Goal: Task Accomplishment & Management: Manage account settings

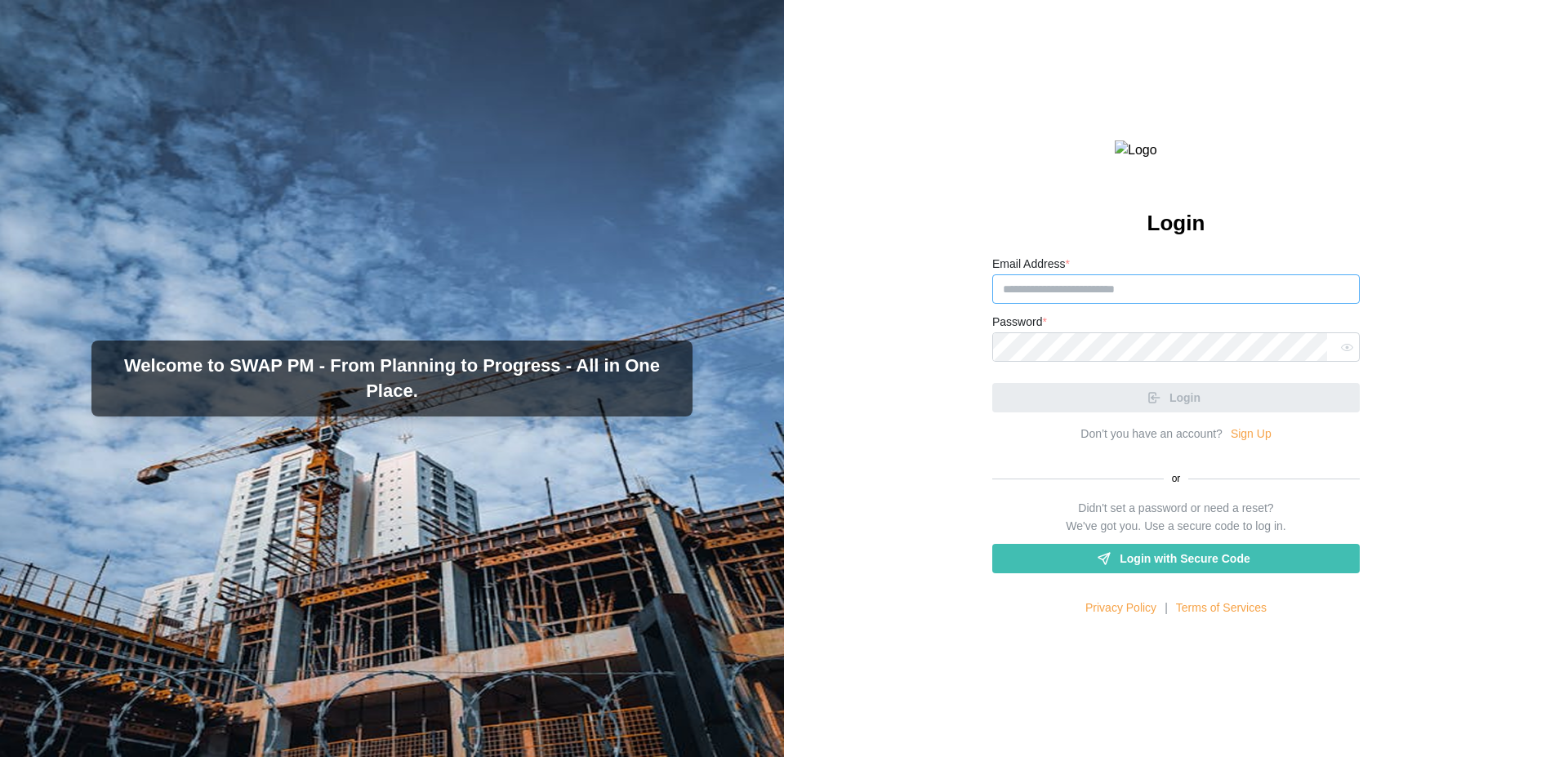
click at [1069, 304] on input "Email Address *" at bounding box center [1176, 290] width 368 height 30
type input "*"
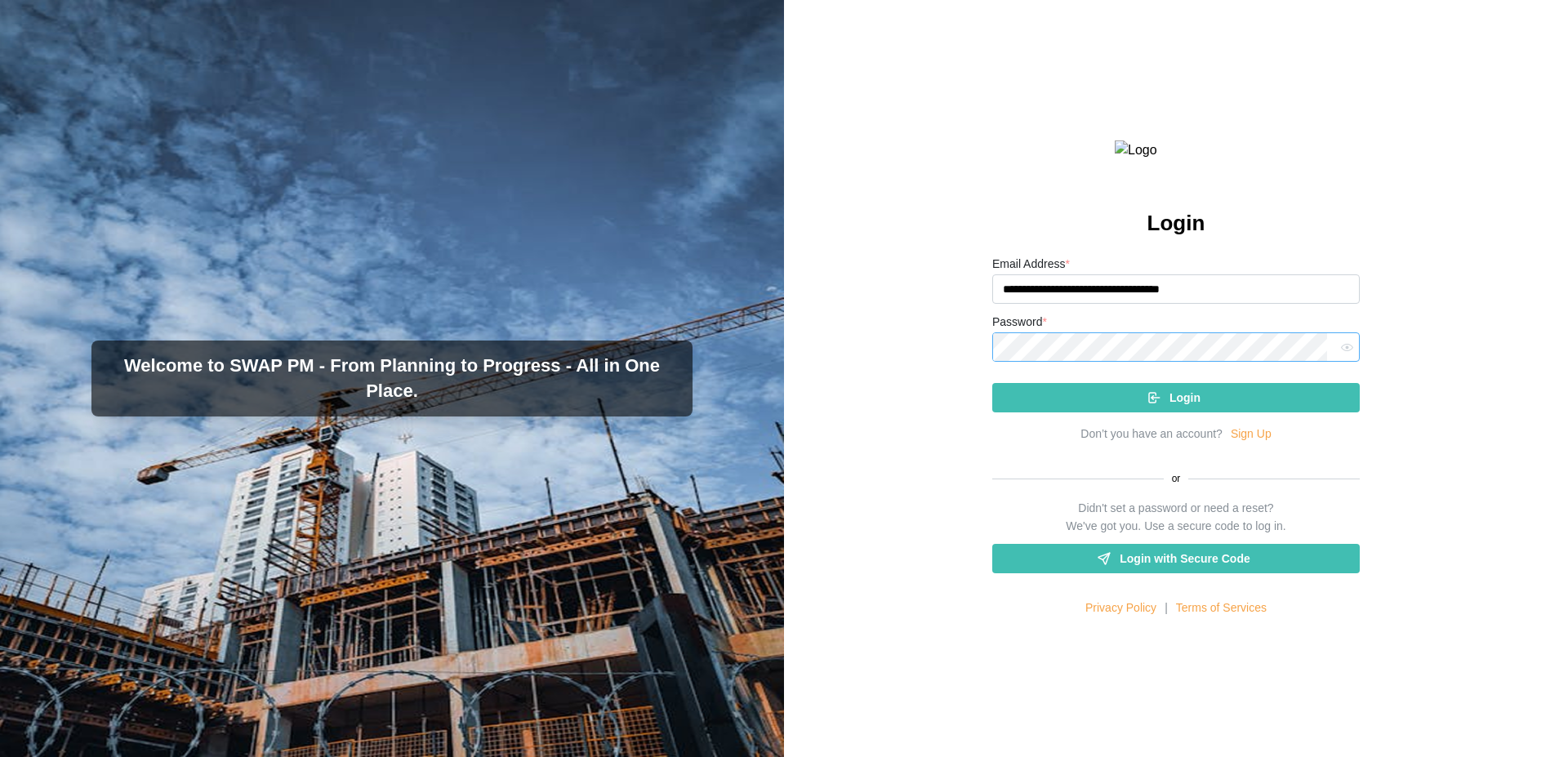
click at [992, 383] on button "Login" at bounding box center [1176, 398] width 368 height 30
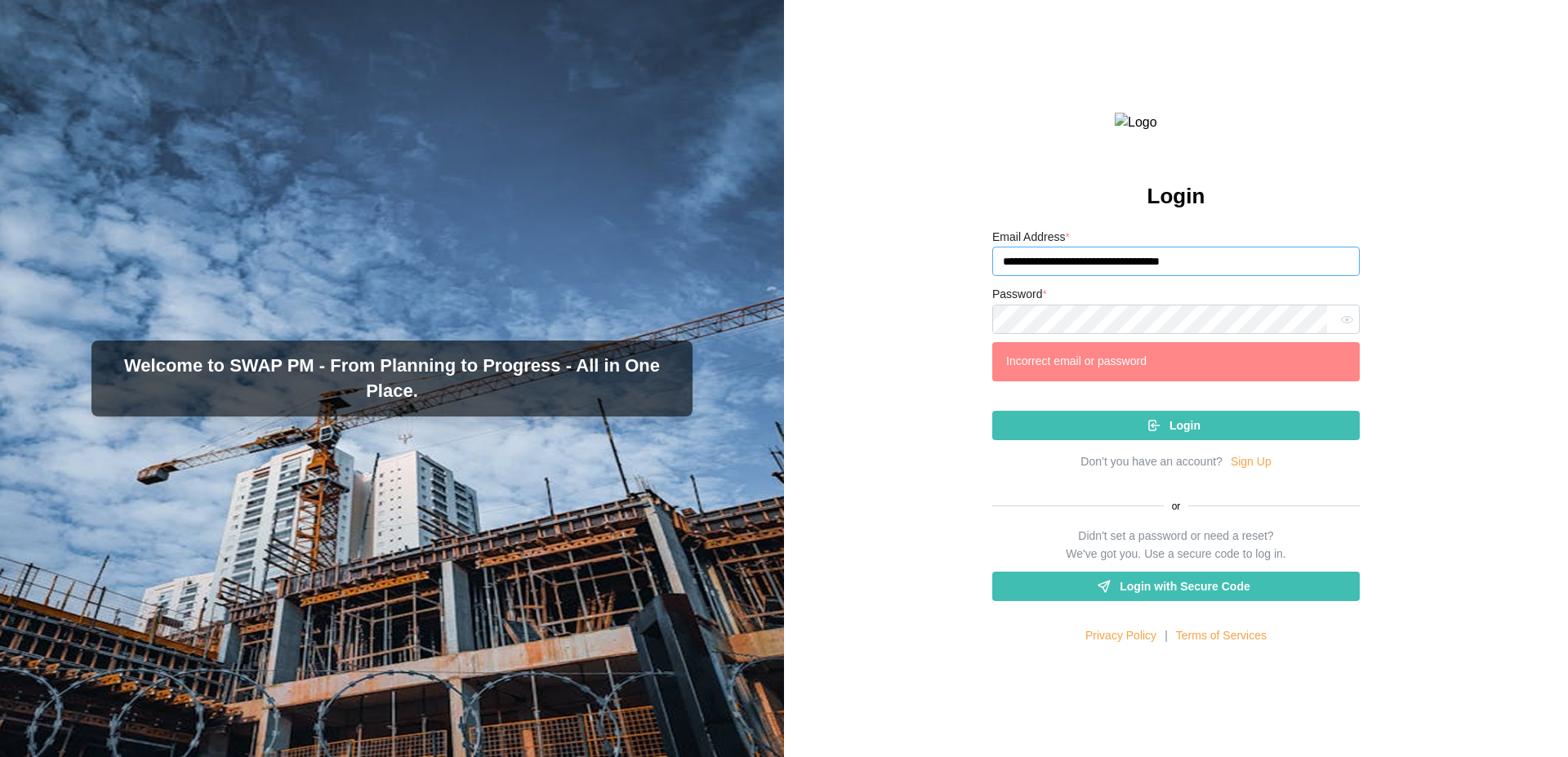
click at [1251, 276] on input "**********" at bounding box center [1176, 262] width 368 height 30
drag, startPoint x: 1251, startPoint y: 293, endPoint x: 987, endPoint y: 302, distance: 264.2
click at [987, 302] on div "**********" at bounding box center [1176, 378] width 784 height 757
paste input "email"
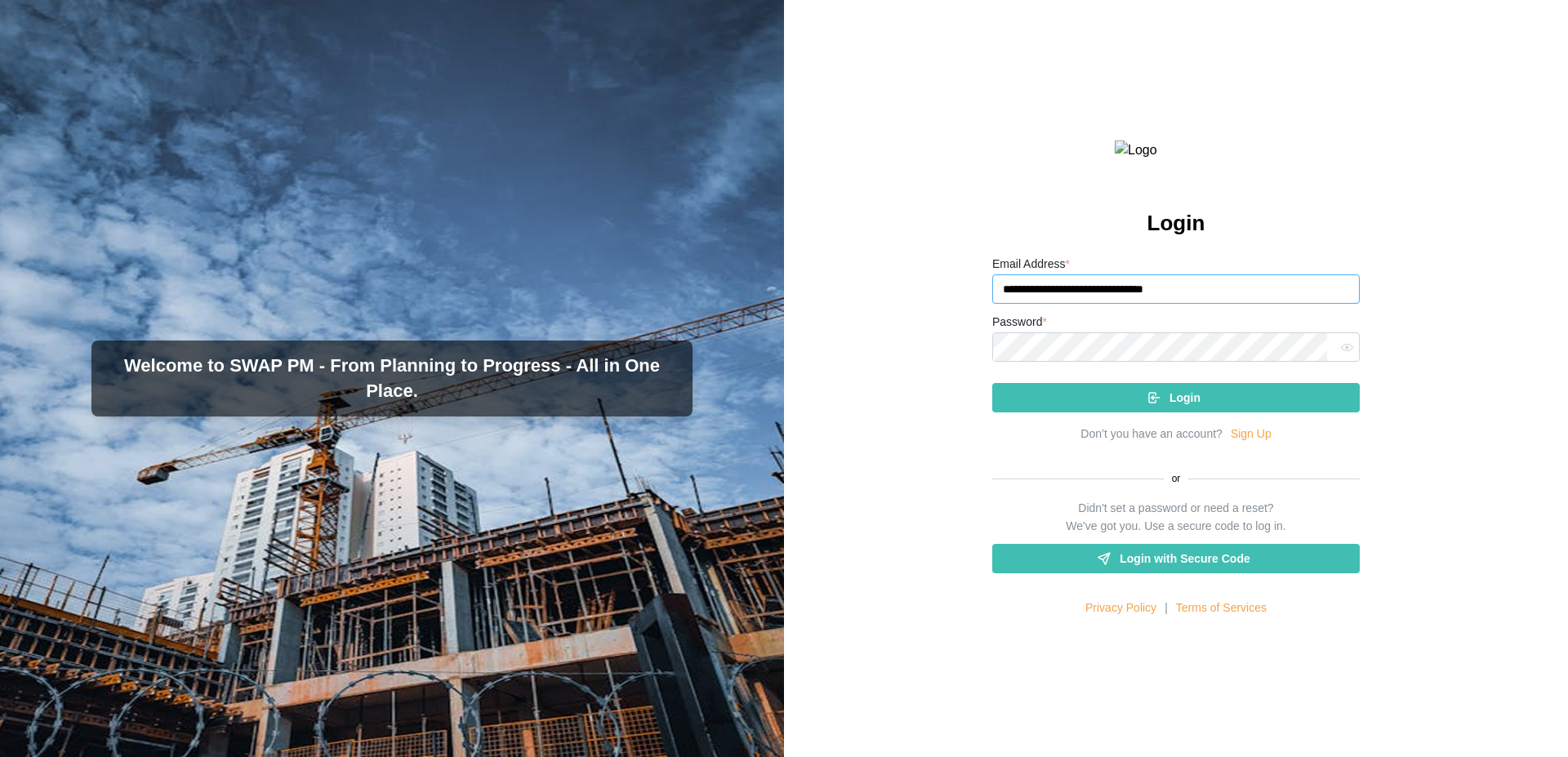
type input "**********"
click at [1135, 411] on div "Login" at bounding box center [1173, 398] width 341 height 28
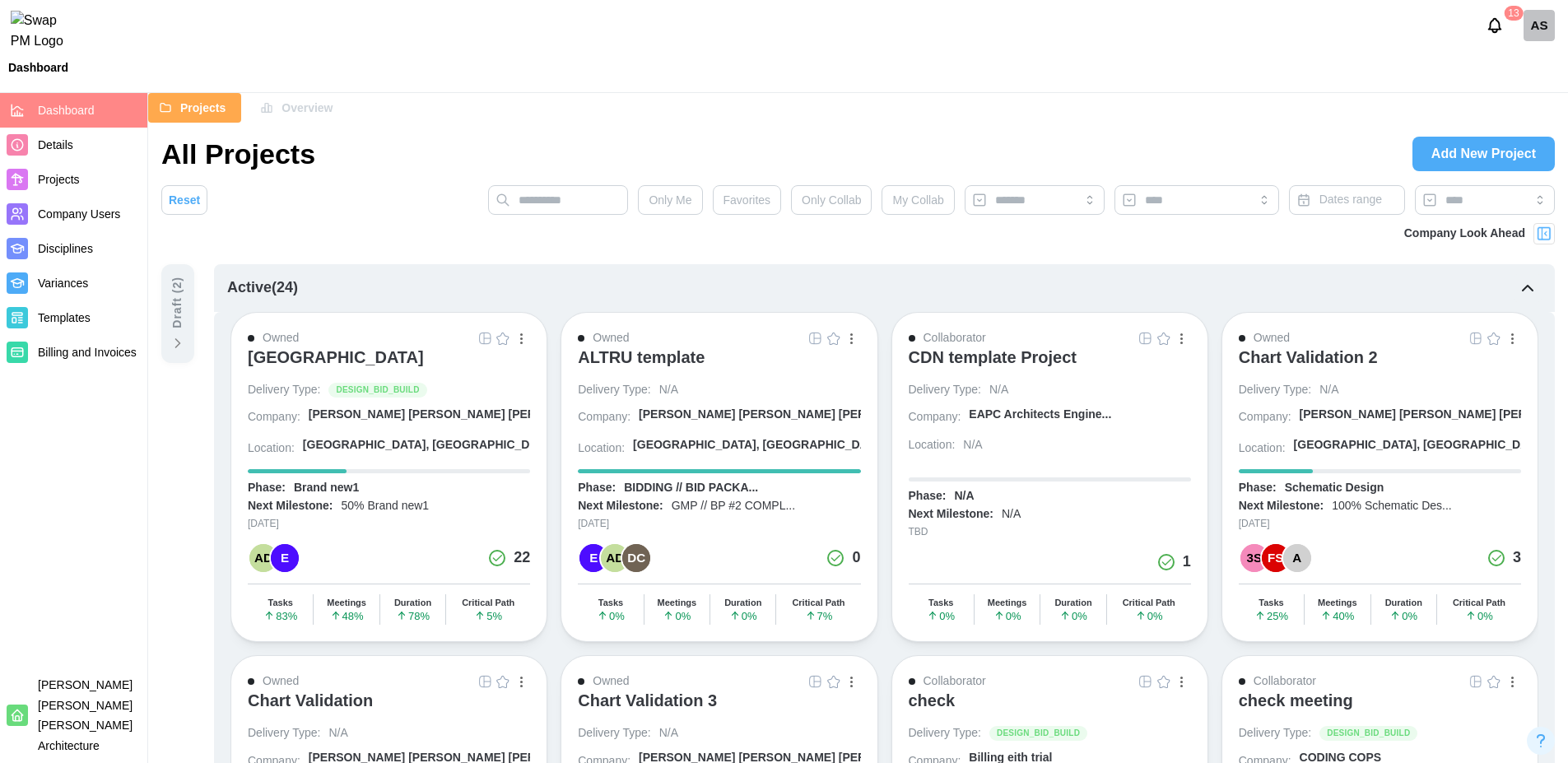
click at [1538, 32] on div "AS" at bounding box center [1540, 26] width 32 height 32
click at [1512, 99] on div "Sign Out" at bounding box center [1529, 102] width 51 height 13
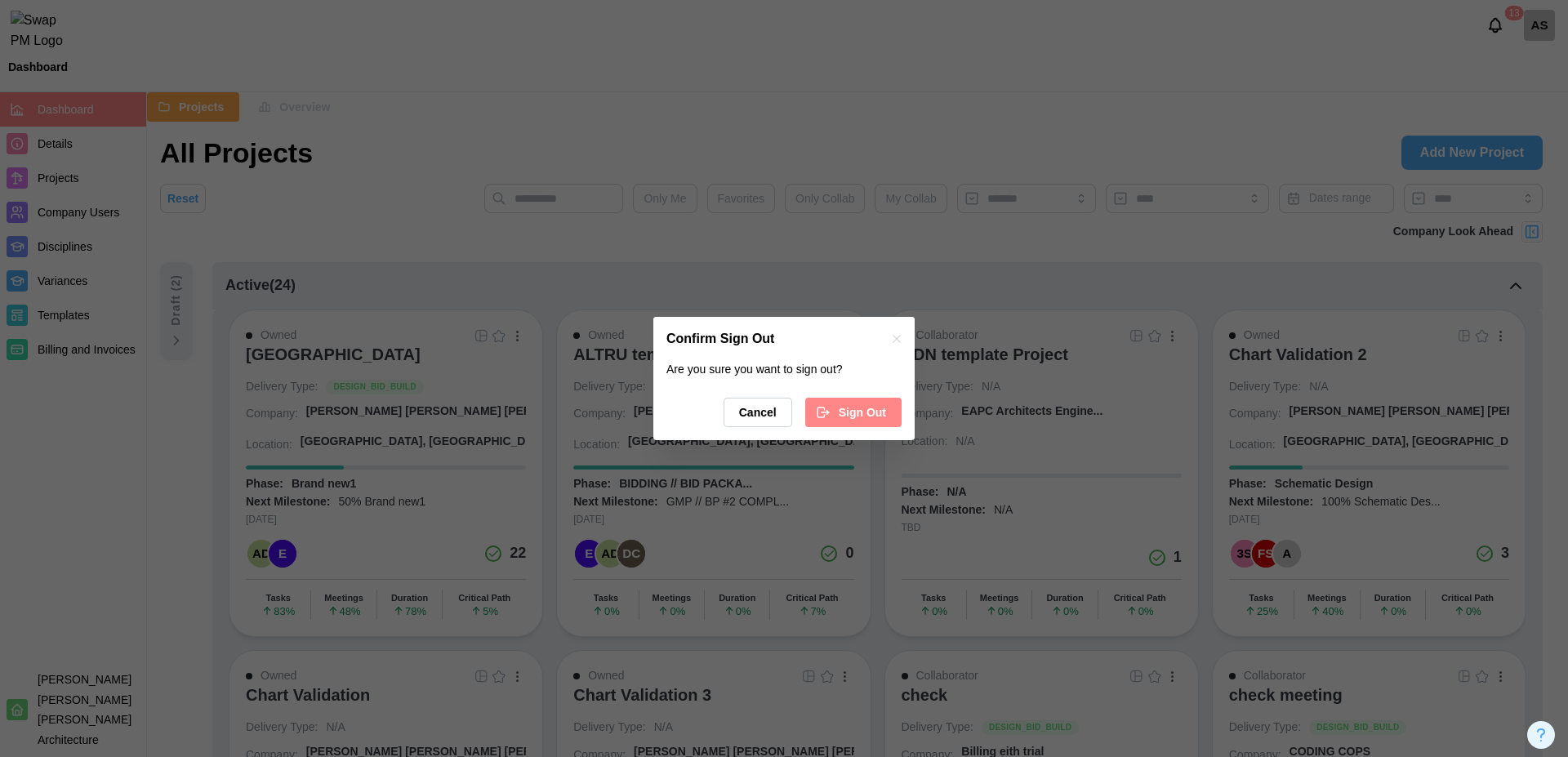
click at [877, 405] on span "Sign Out" at bounding box center [863, 412] width 48 height 28
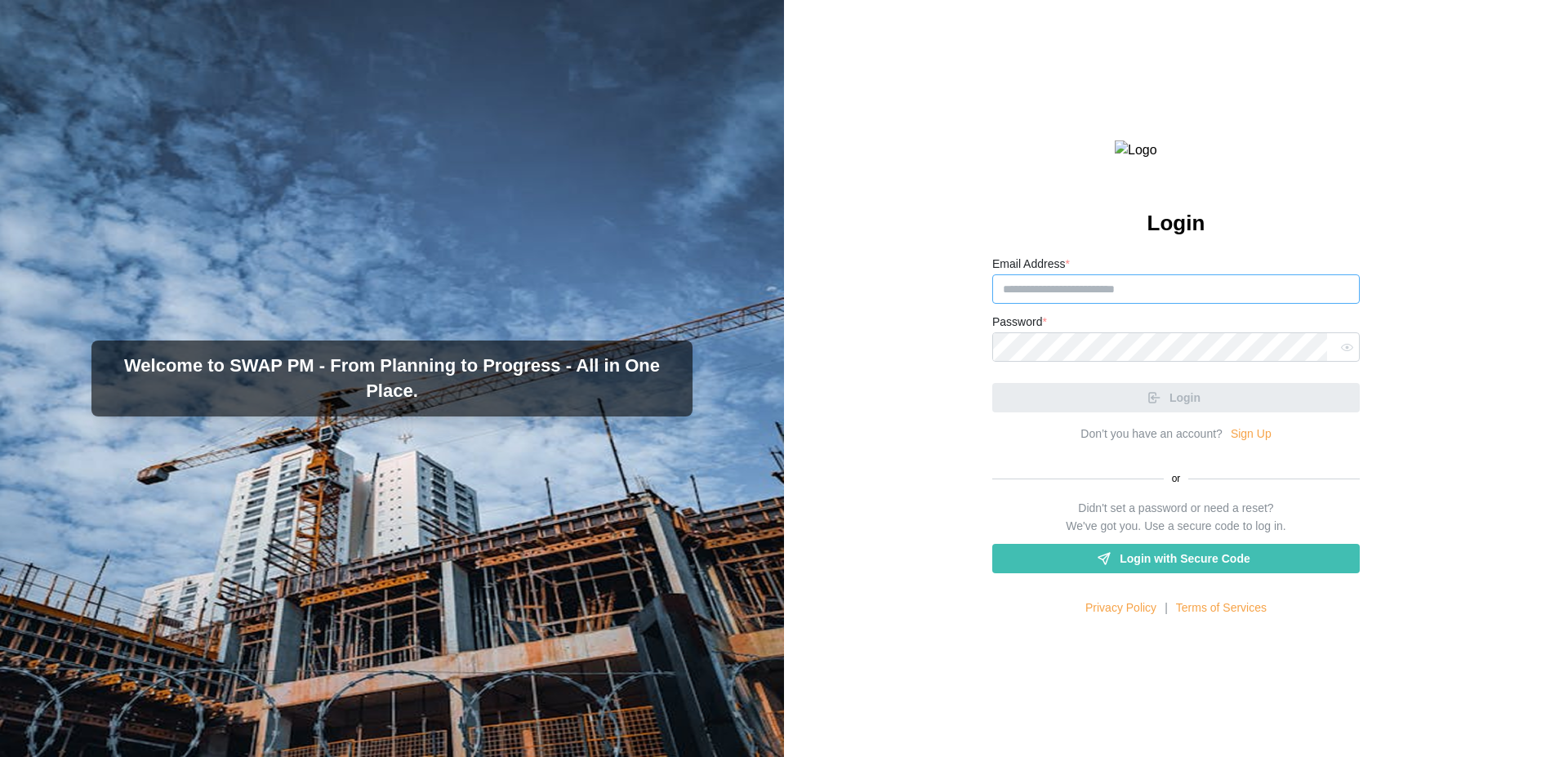
click at [1092, 304] on input "Email Address *" at bounding box center [1176, 290] width 368 height 30
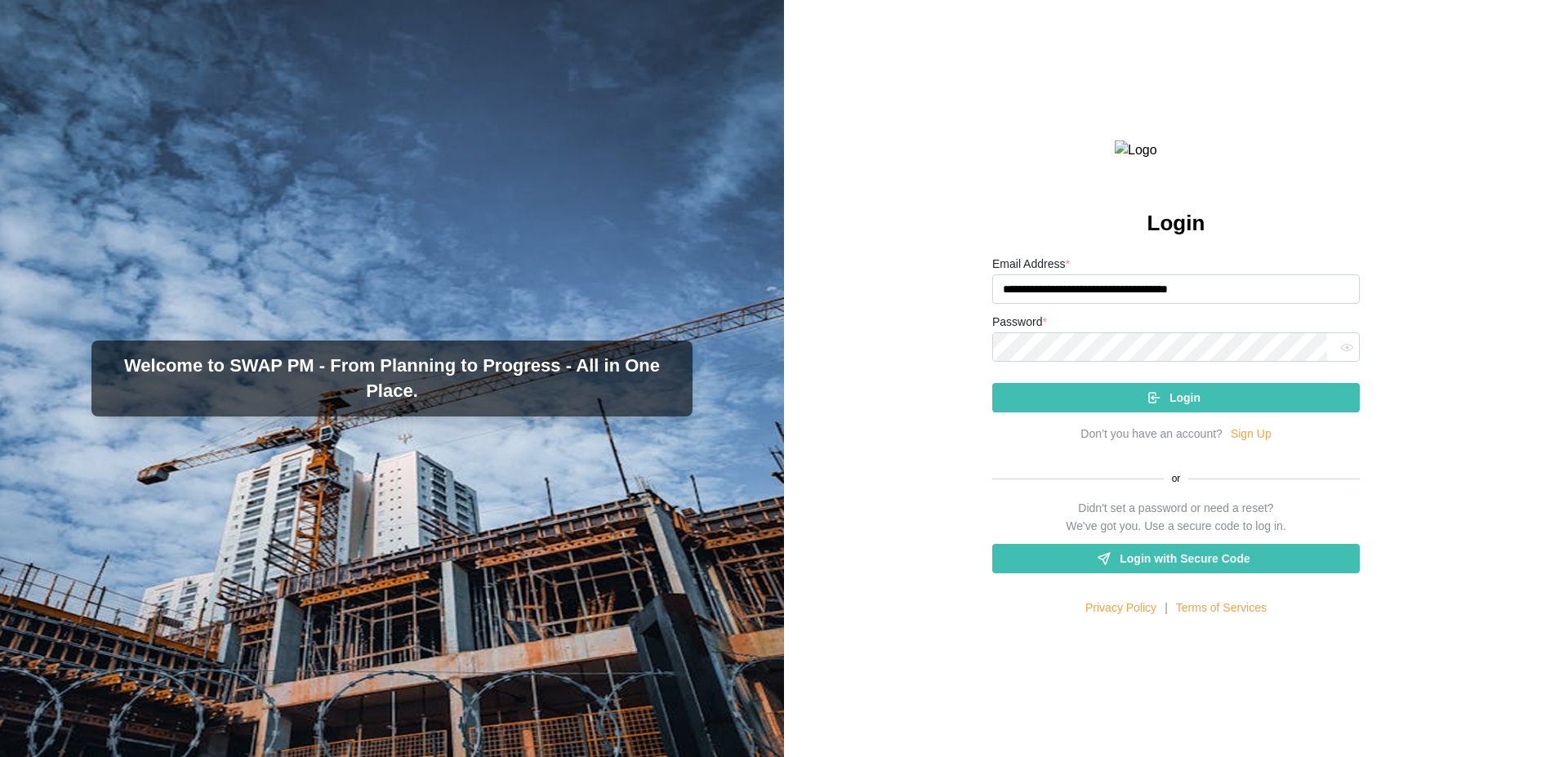
click at [1071, 304] on input "**********" at bounding box center [1176, 290] width 368 height 30
type input "**********"
click at [1343, 358] on button "button" at bounding box center [1347, 347] width 21 height 21
click at [992, 383] on button "Login" at bounding box center [1176, 398] width 368 height 30
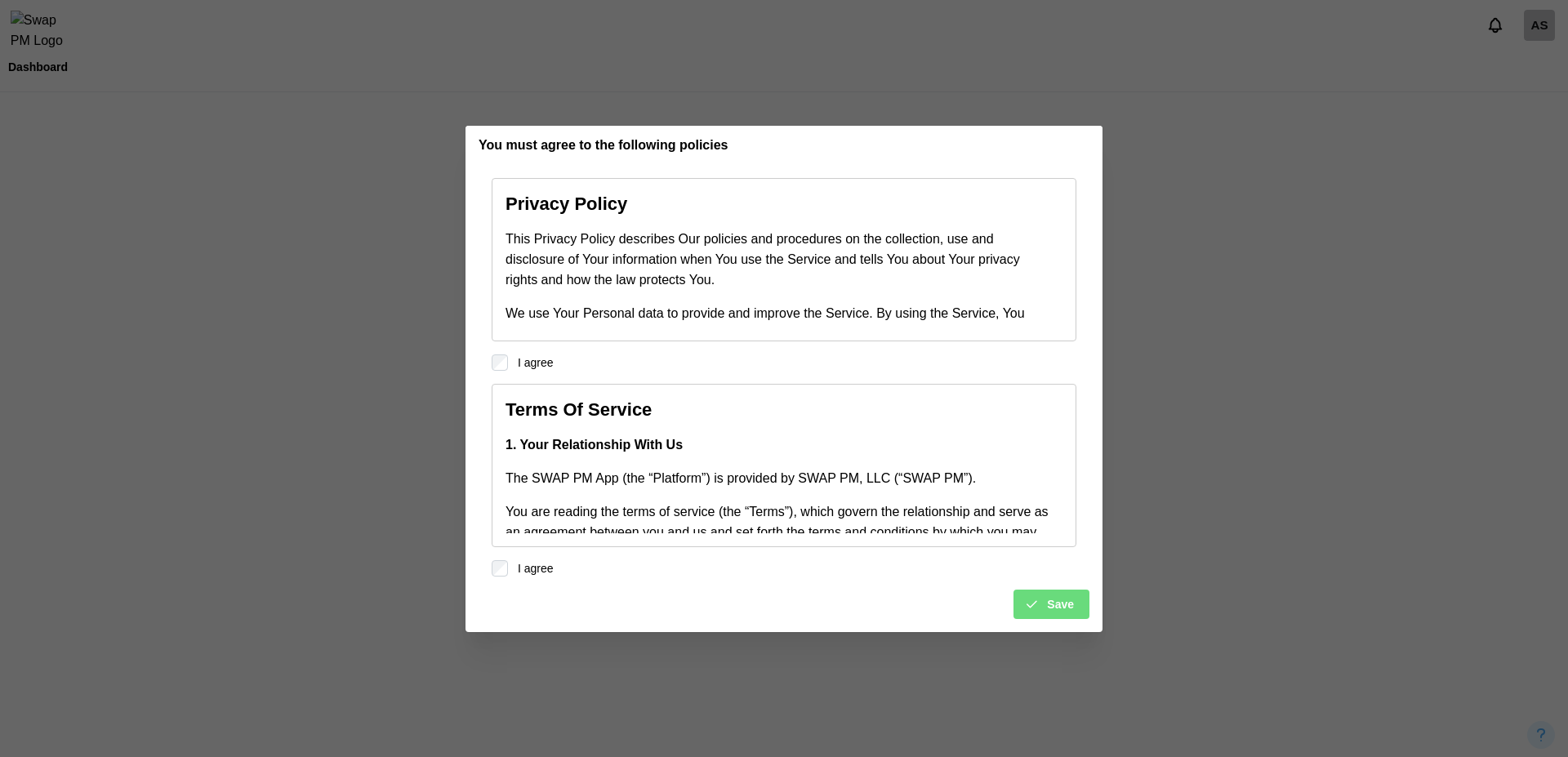
click at [1071, 613] on span "Save" at bounding box center [1060, 605] width 27 height 28
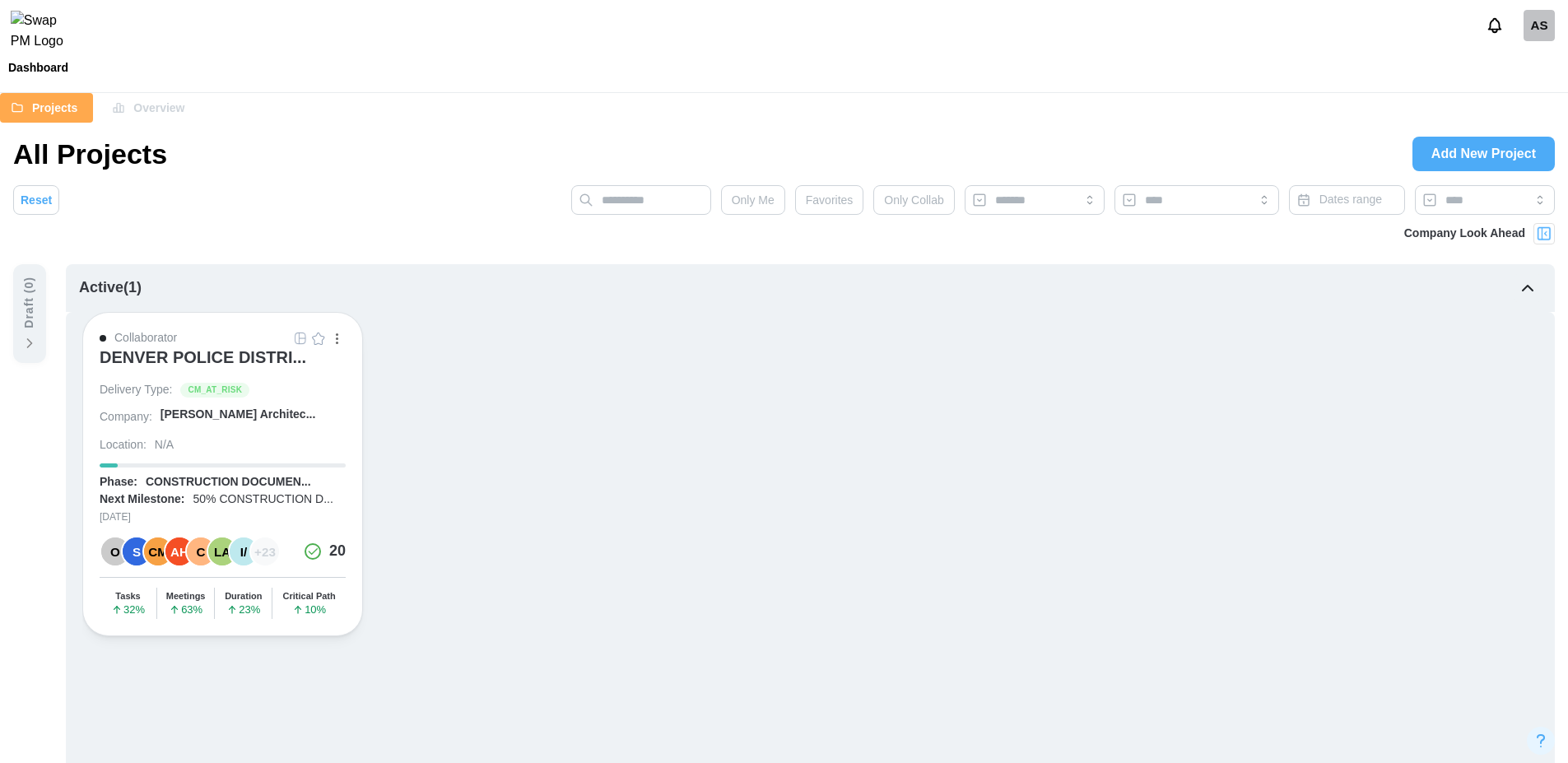
click at [1546, 240] on img at bounding box center [1545, 234] width 17 height 17
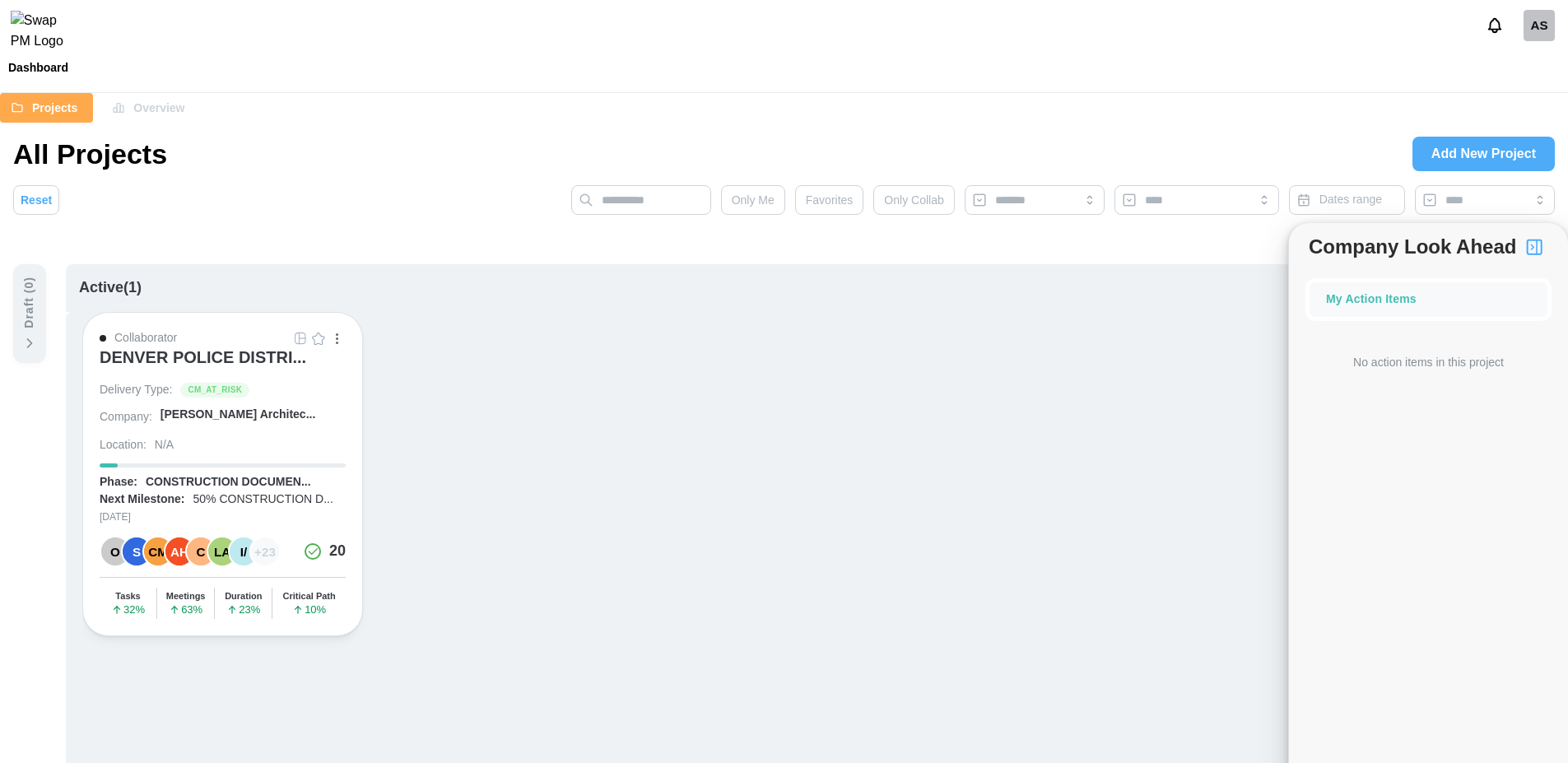
click at [1546, 240] on button "button" at bounding box center [1535, 247] width 28 height 28
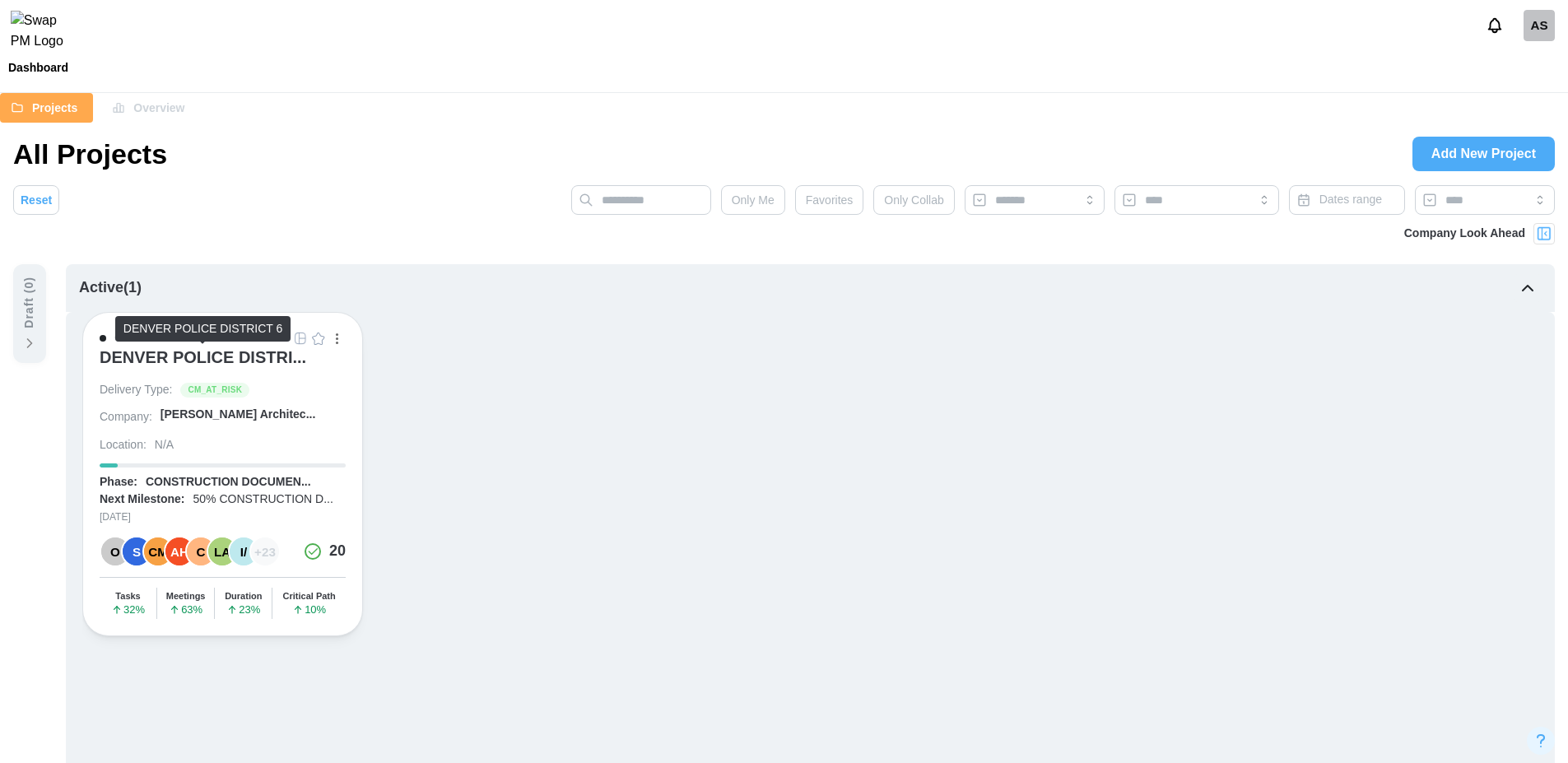
click at [219, 360] on div "DENVER POLICE DISTRI..." at bounding box center [202, 357] width 206 height 20
click at [148, 106] on span "Overview" at bounding box center [159, 108] width 51 height 28
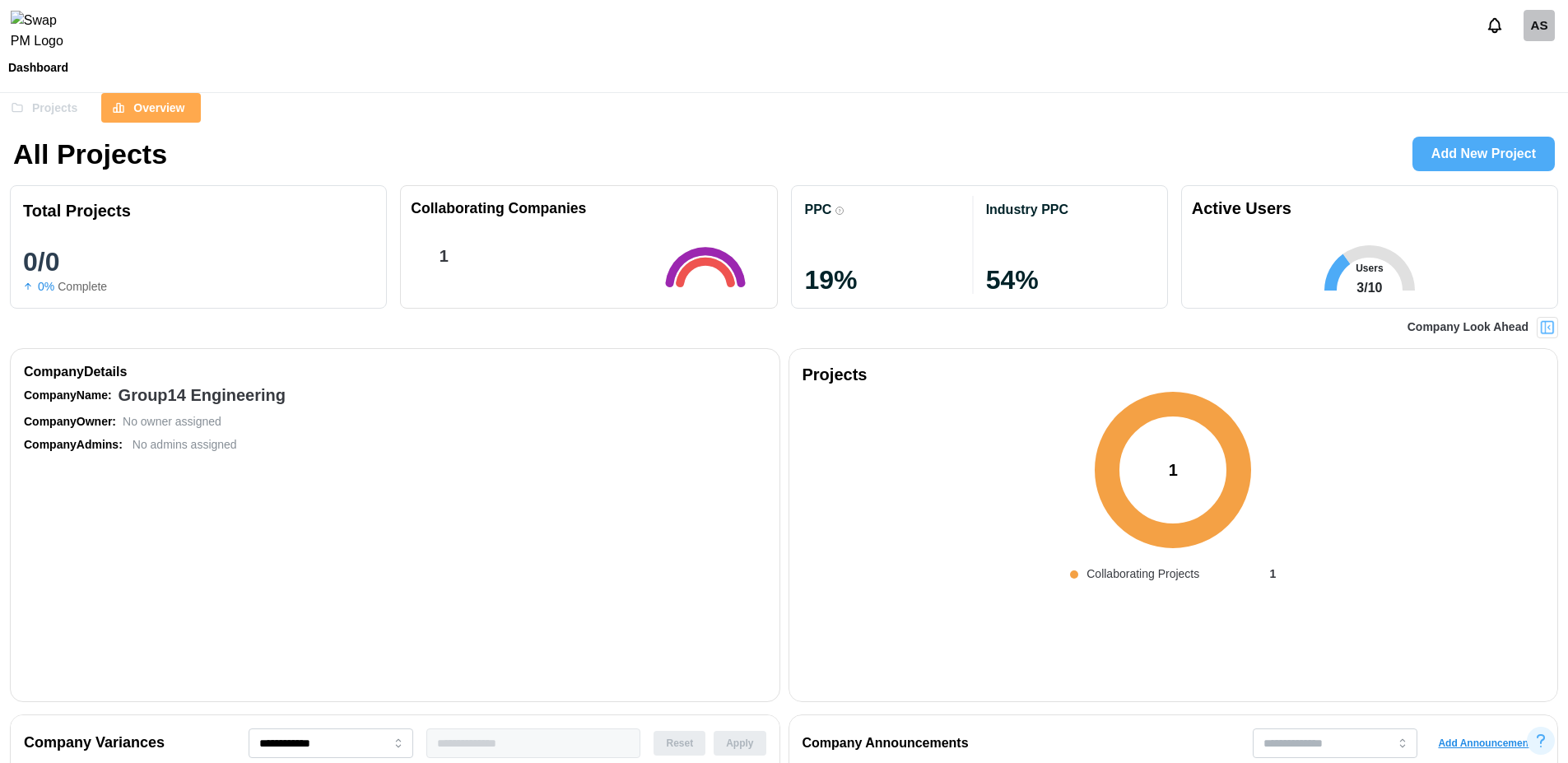
click at [58, 110] on span "Projects" at bounding box center [55, 108] width 46 height 28
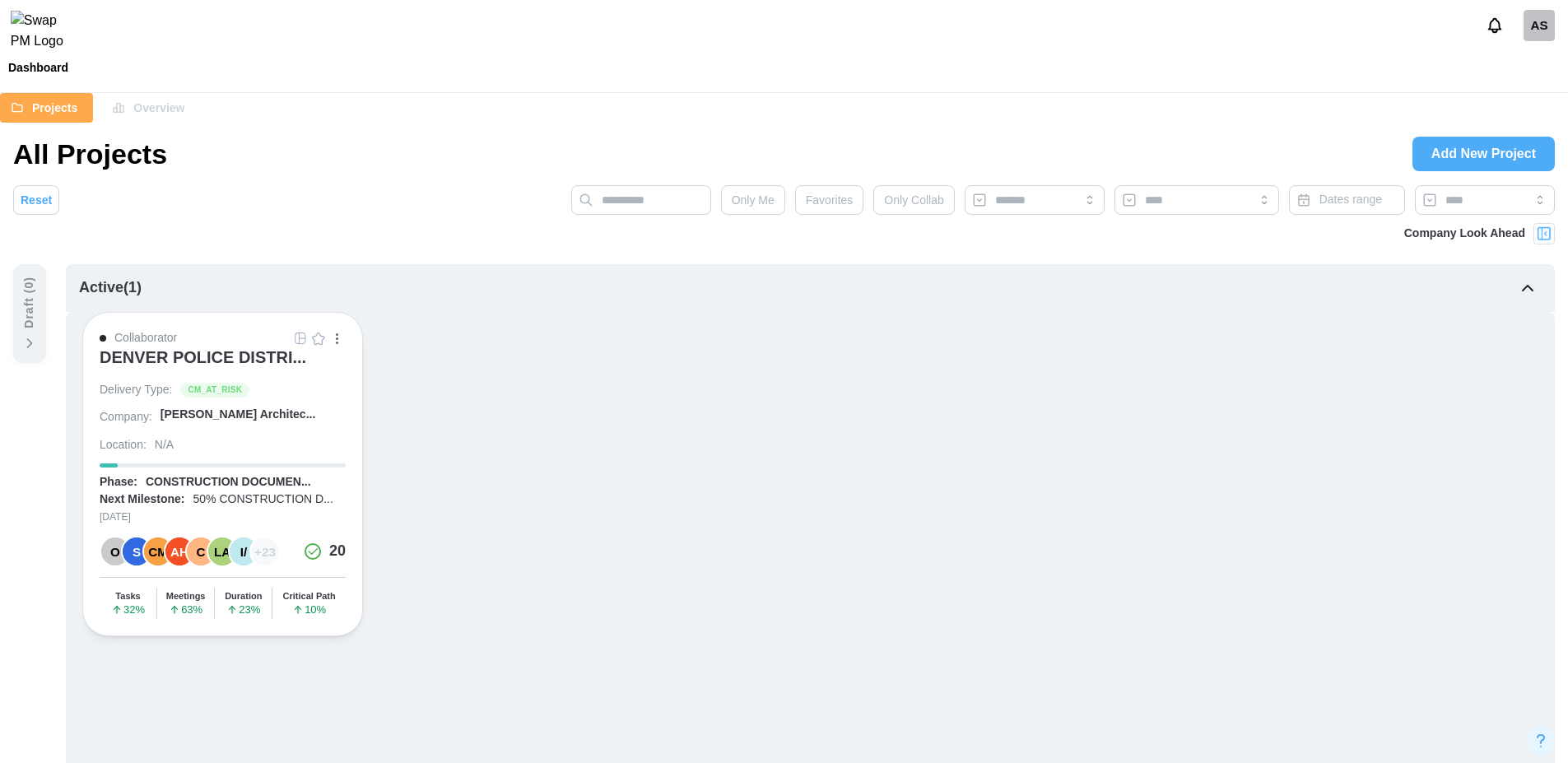
click at [1536, 33] on div "AS" at bounding box center [1540, 26] width 32 height 32
click at [1524, 71] on div "My Profile" at bounding box center [1529, 70] width 51 height 18
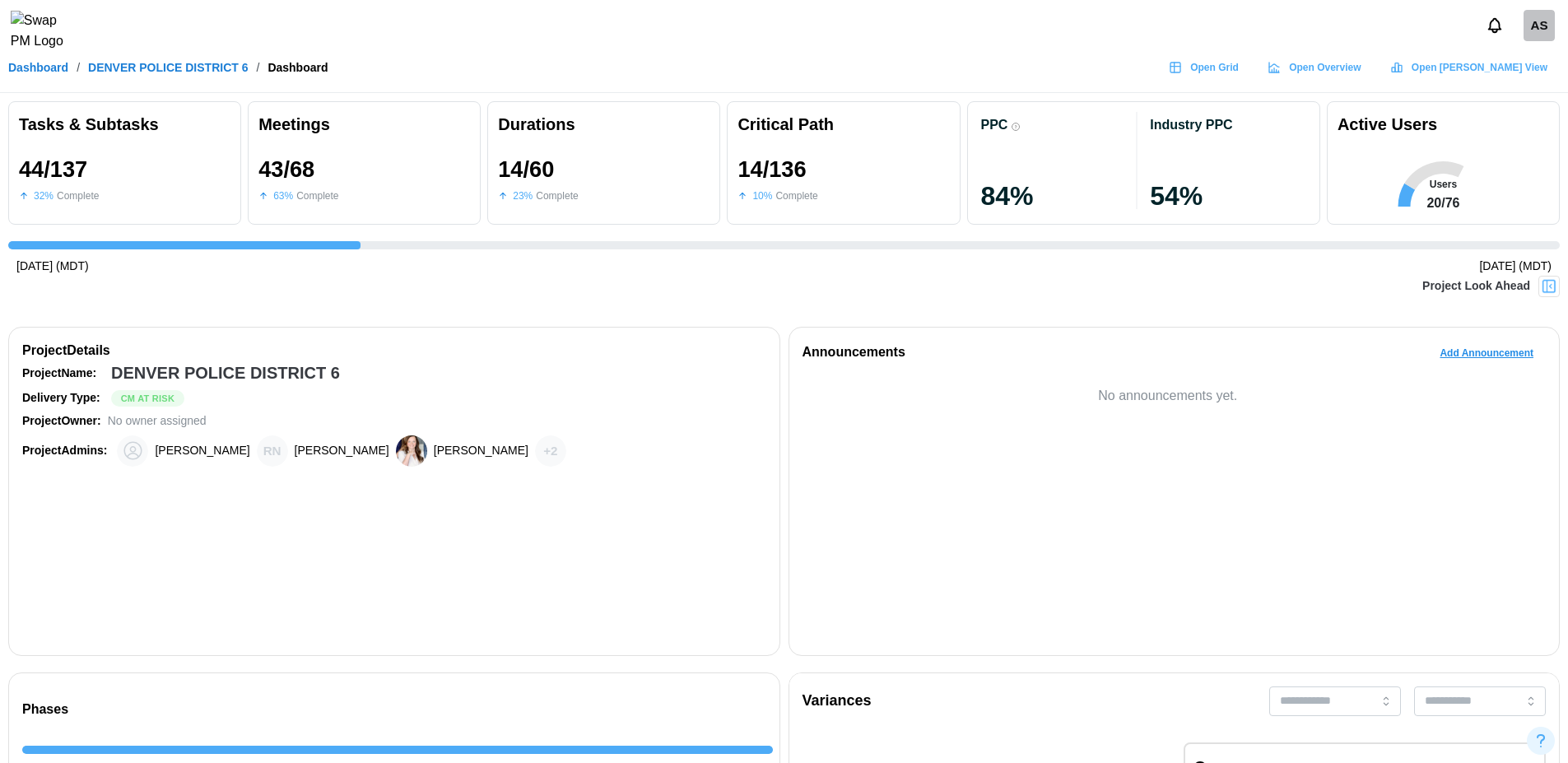
scroll to position [0, 13511]
click at [1548, 285] on img at bounding box center [1549, 287] width 17 height 17
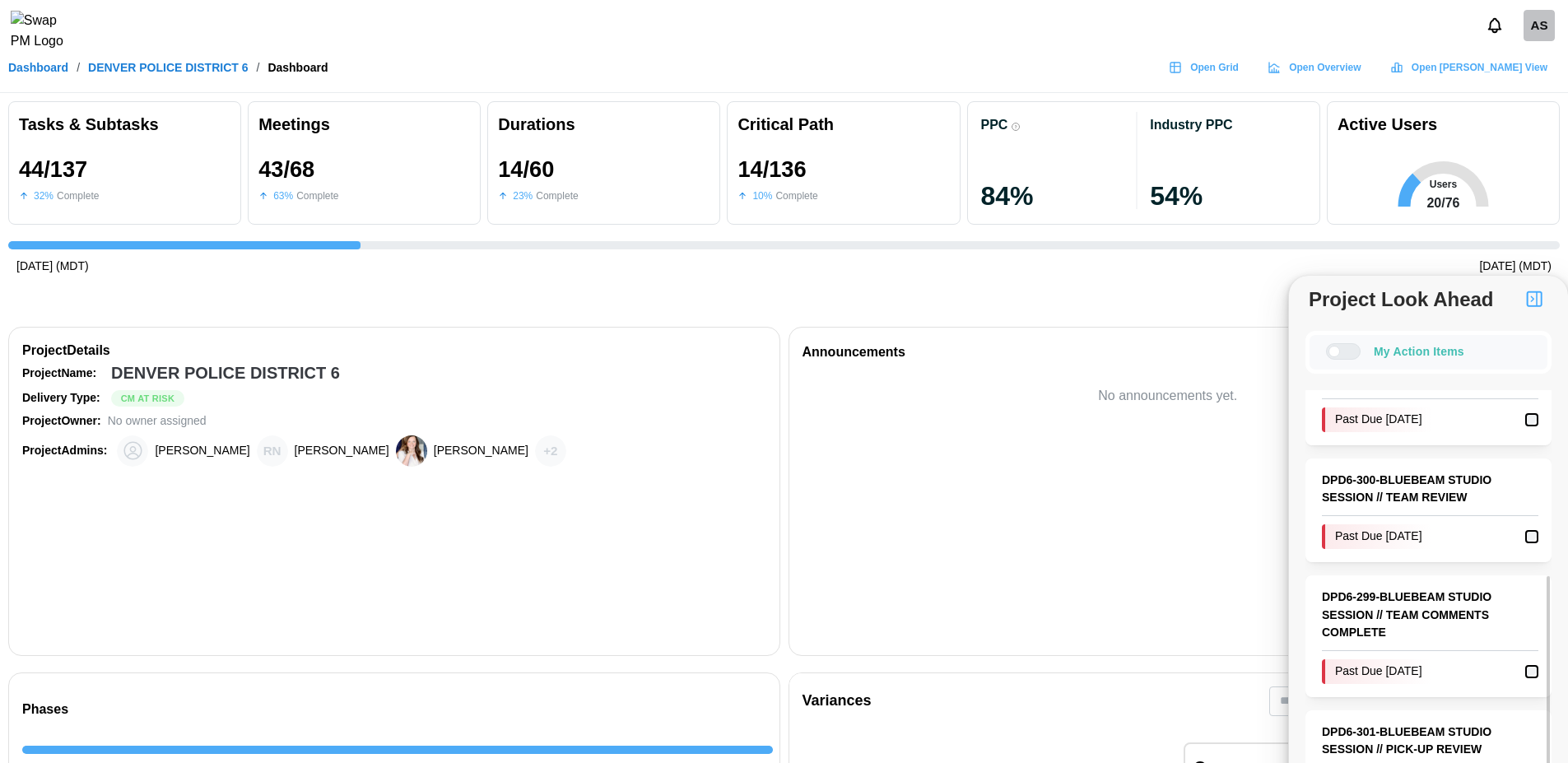
scroll to position [0, 0]
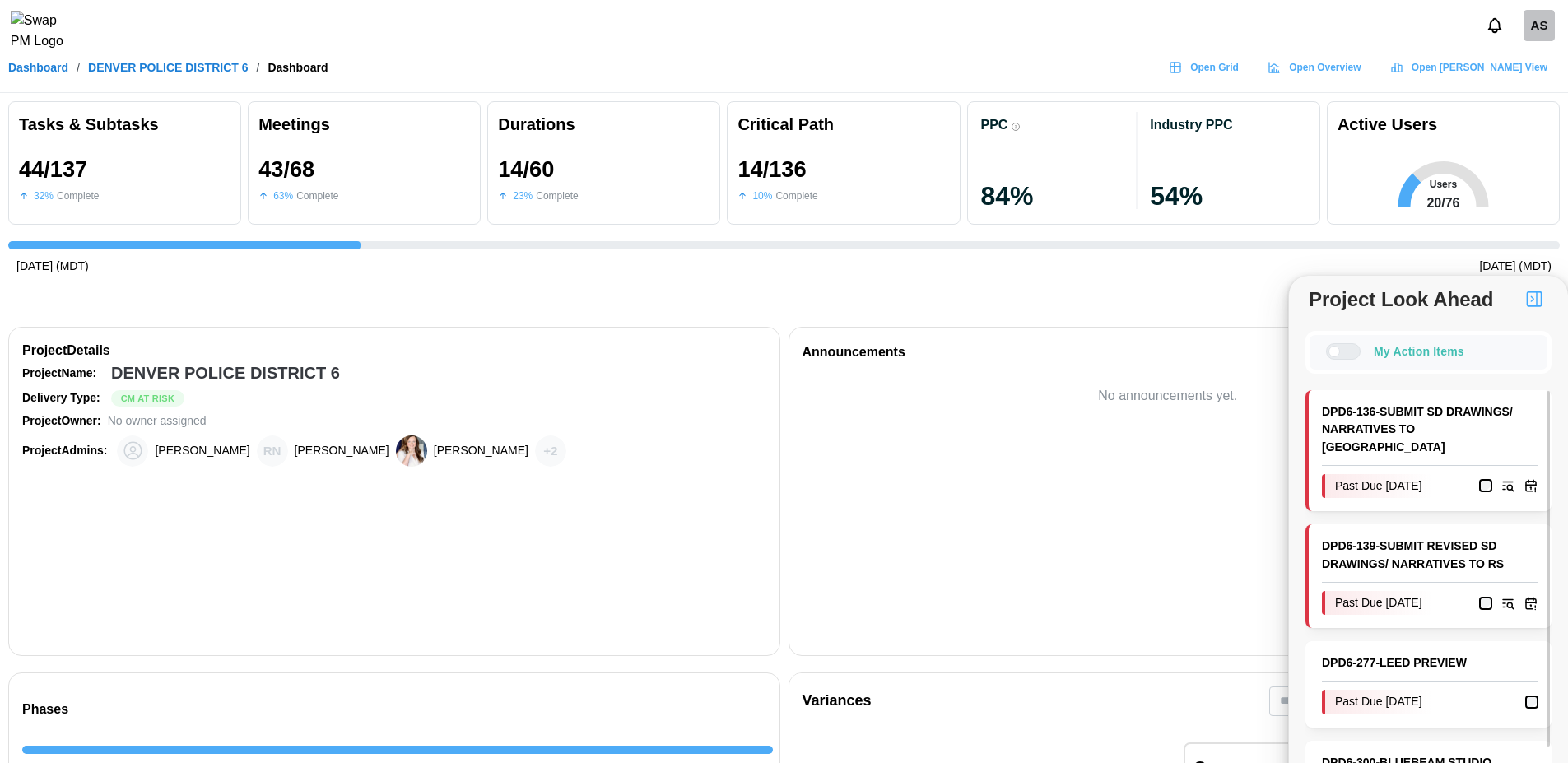
click at [1405, 474] on div "Past Due 2025-02-26" at bounding box center [1376, 487] width 110 height 25
click at [1363, 423] on link "DPD6 - 136 - SUBMIT SD DRAWINGS/ NARRATIVES TO RS" at bounding box center [1430, 430] width 216 height 54
click at [919, 294] on div "Project Look Ahead" at bounding box center [784, 297] width 1551 height 41
click at [1536, 311] on button "button" at bounding box center [1535, 299] width 28 height 28
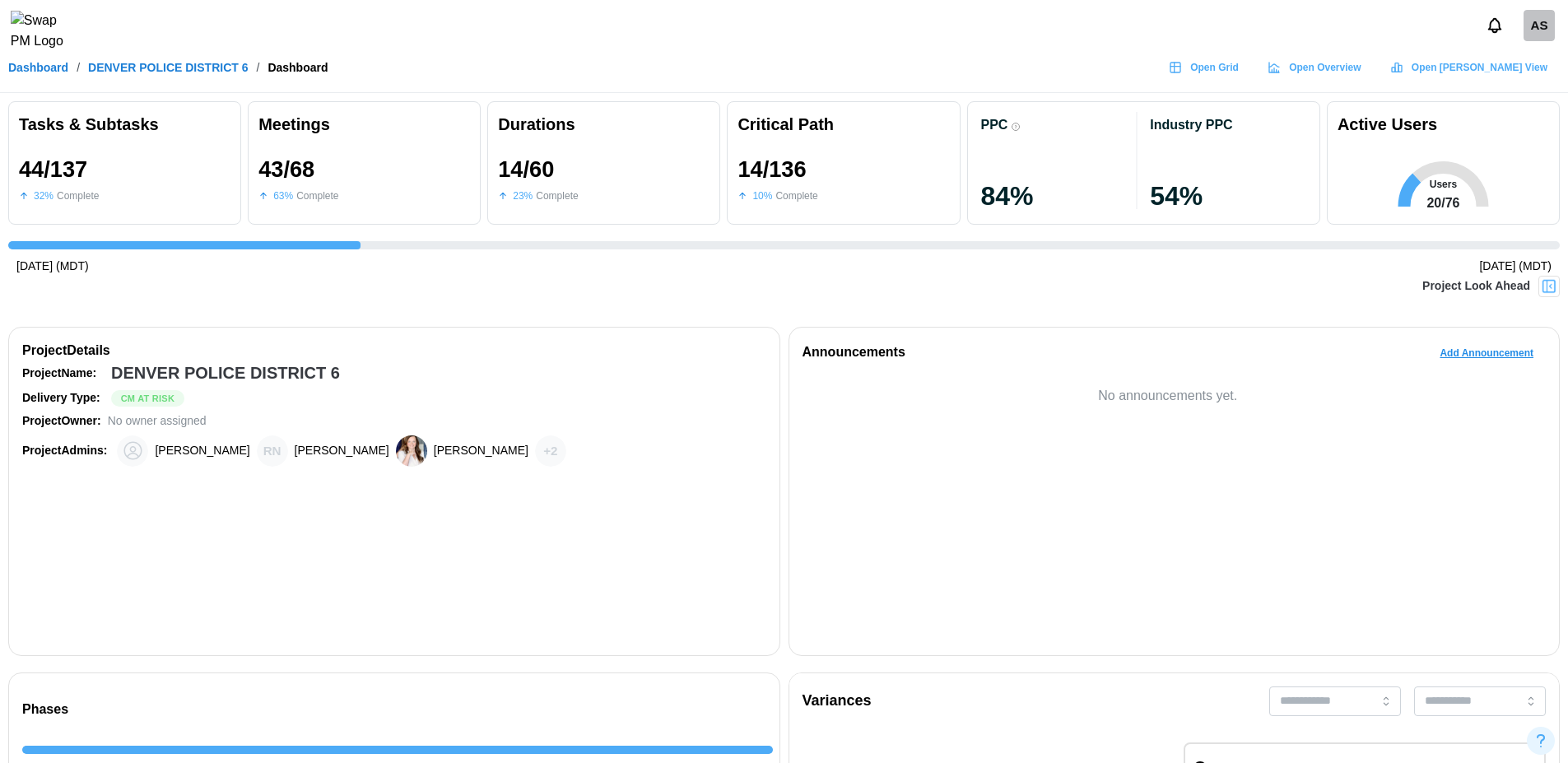
click at [1544, 286] on img at bounding box center [1549, 287] width 17 height 17
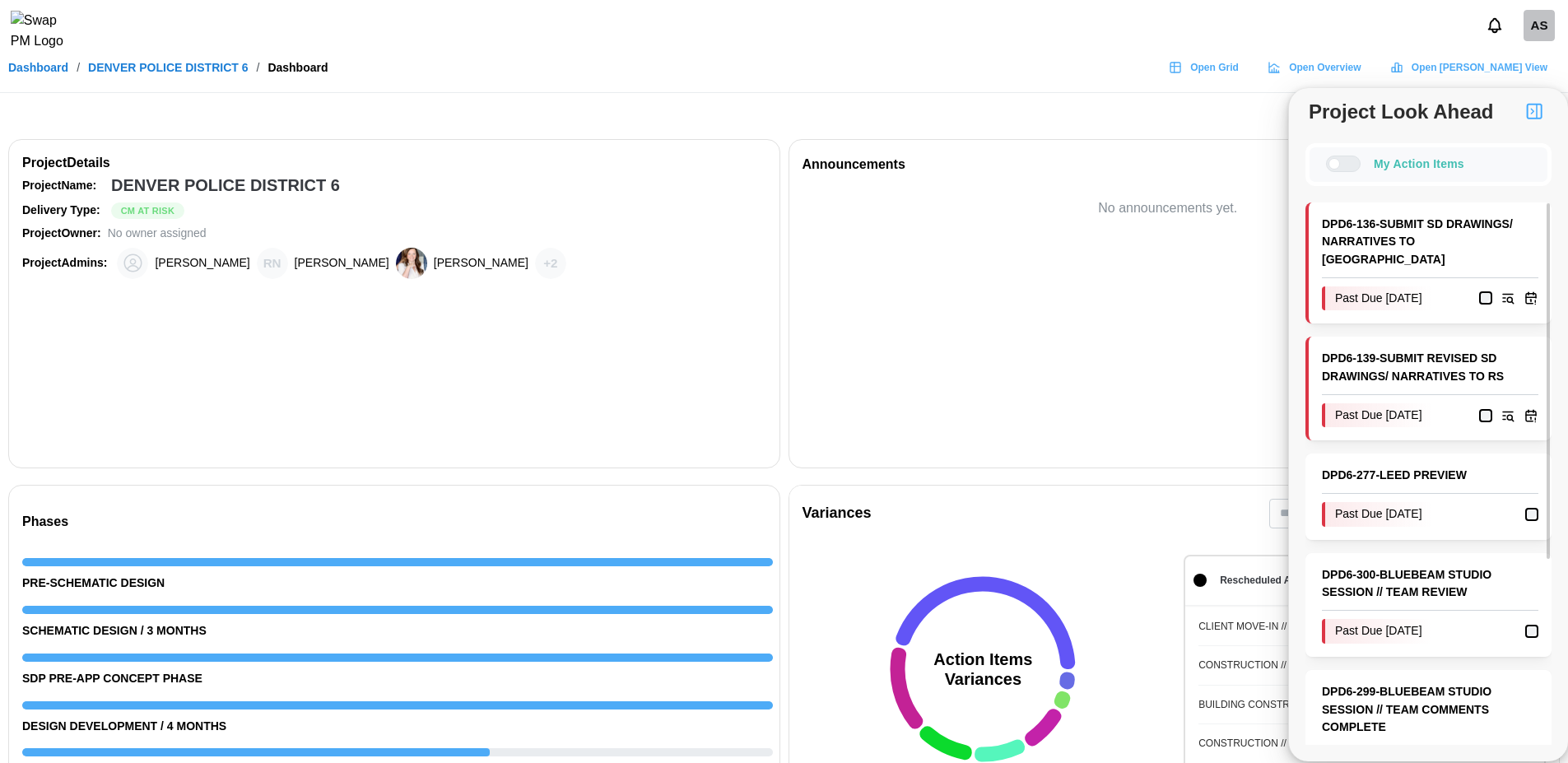
click at [1343, 173] on div "My Action Items" at bounding box center [1429, 165] width 246 height 43
click at [1340, 160] on div at bounding box center [1334, 164] width 12 height 12
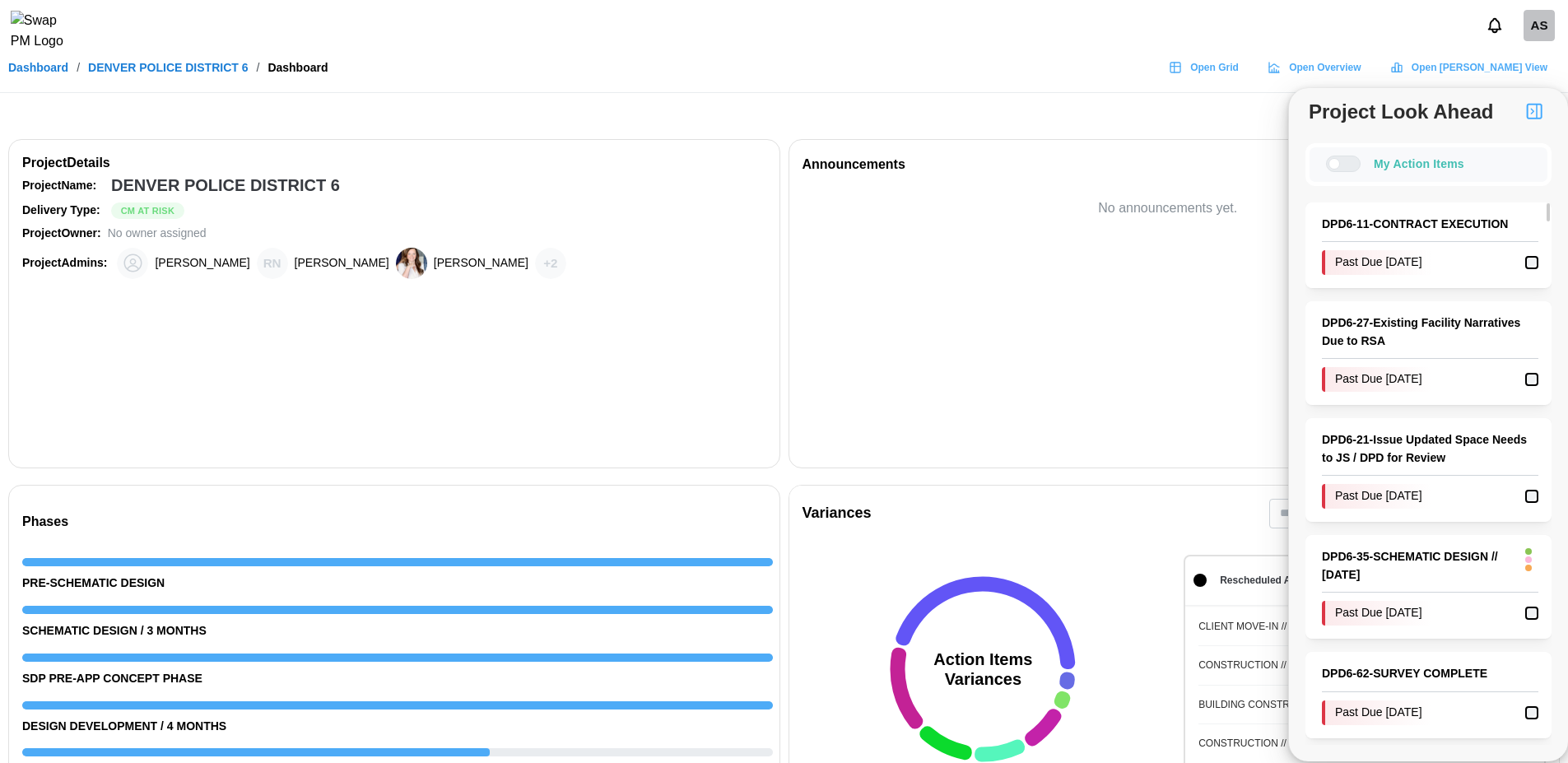
click at [1335, 171] on div at bounding box center [1343, 164] width 35 height 17
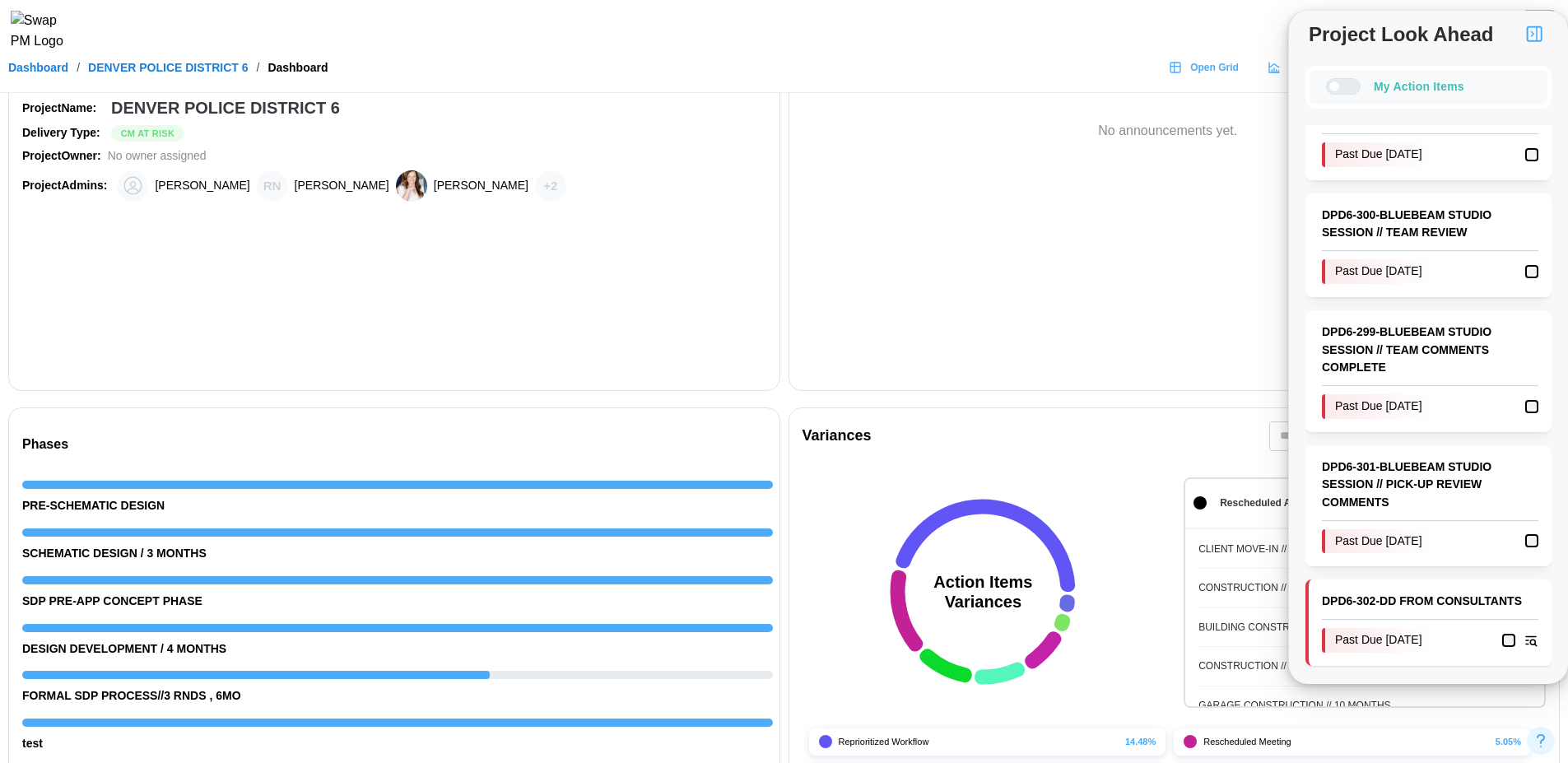
scroll to position [238, 0]
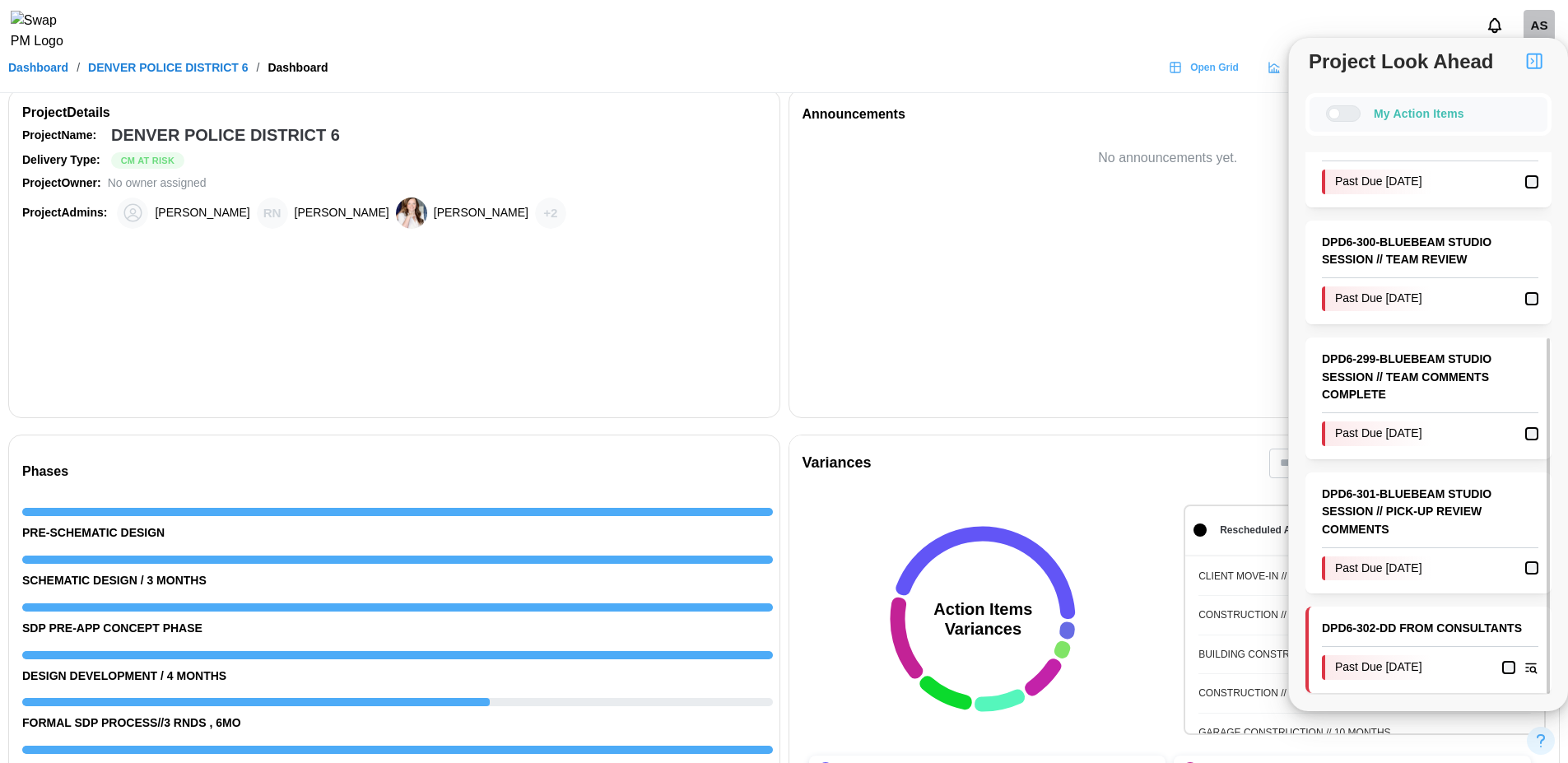
click at [1360, 486] on link "DPD6 - 301 - BLUEBEAM STUDIO SESSION // PICK-UP REVIEW COMMENTS" at bounding box center [1430, 513] width 216 height 54
click at [1340, 112] on div at bounding box center [1334, 114] width 12 height 12
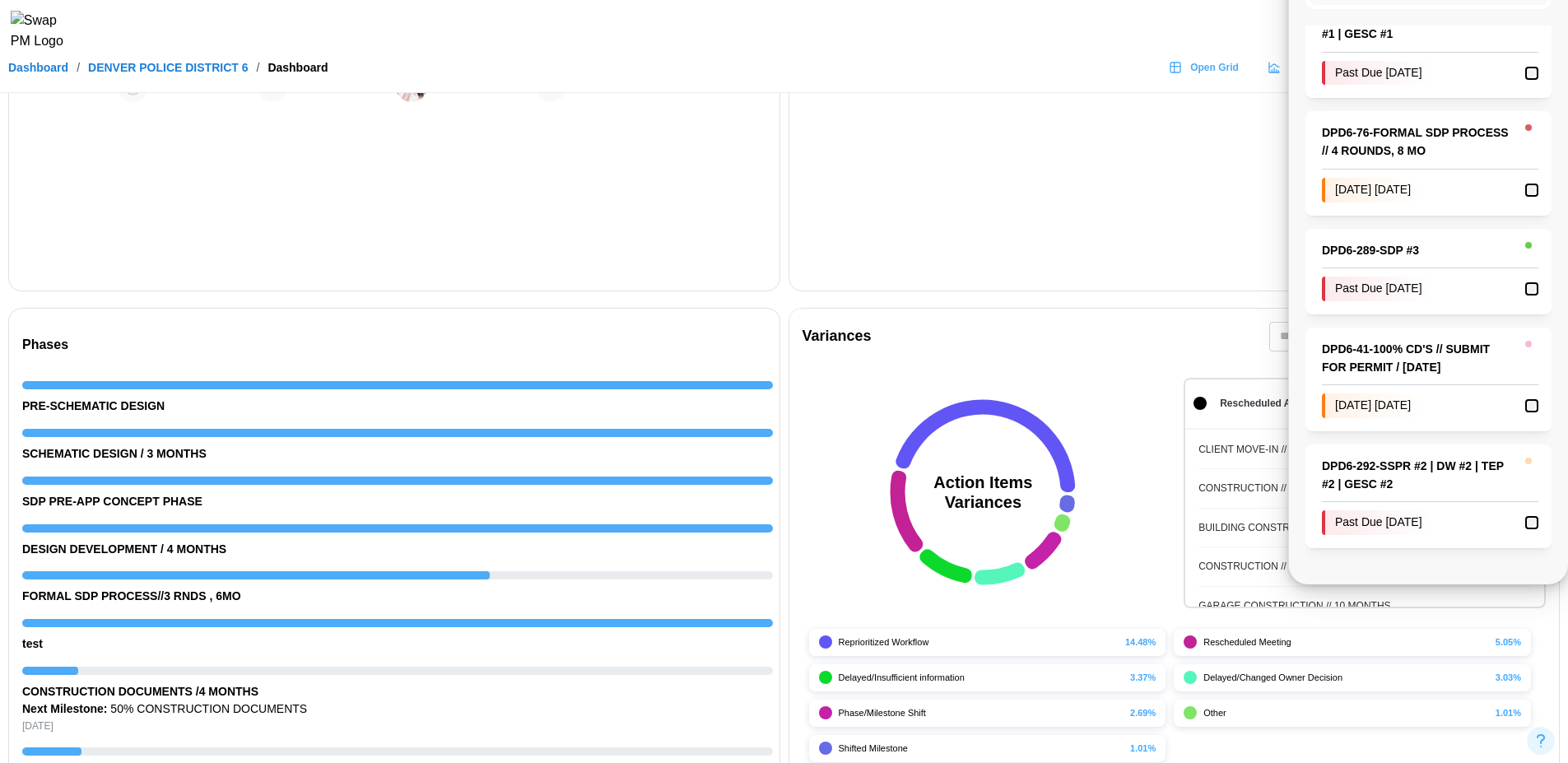
scroll to position [378, 0]
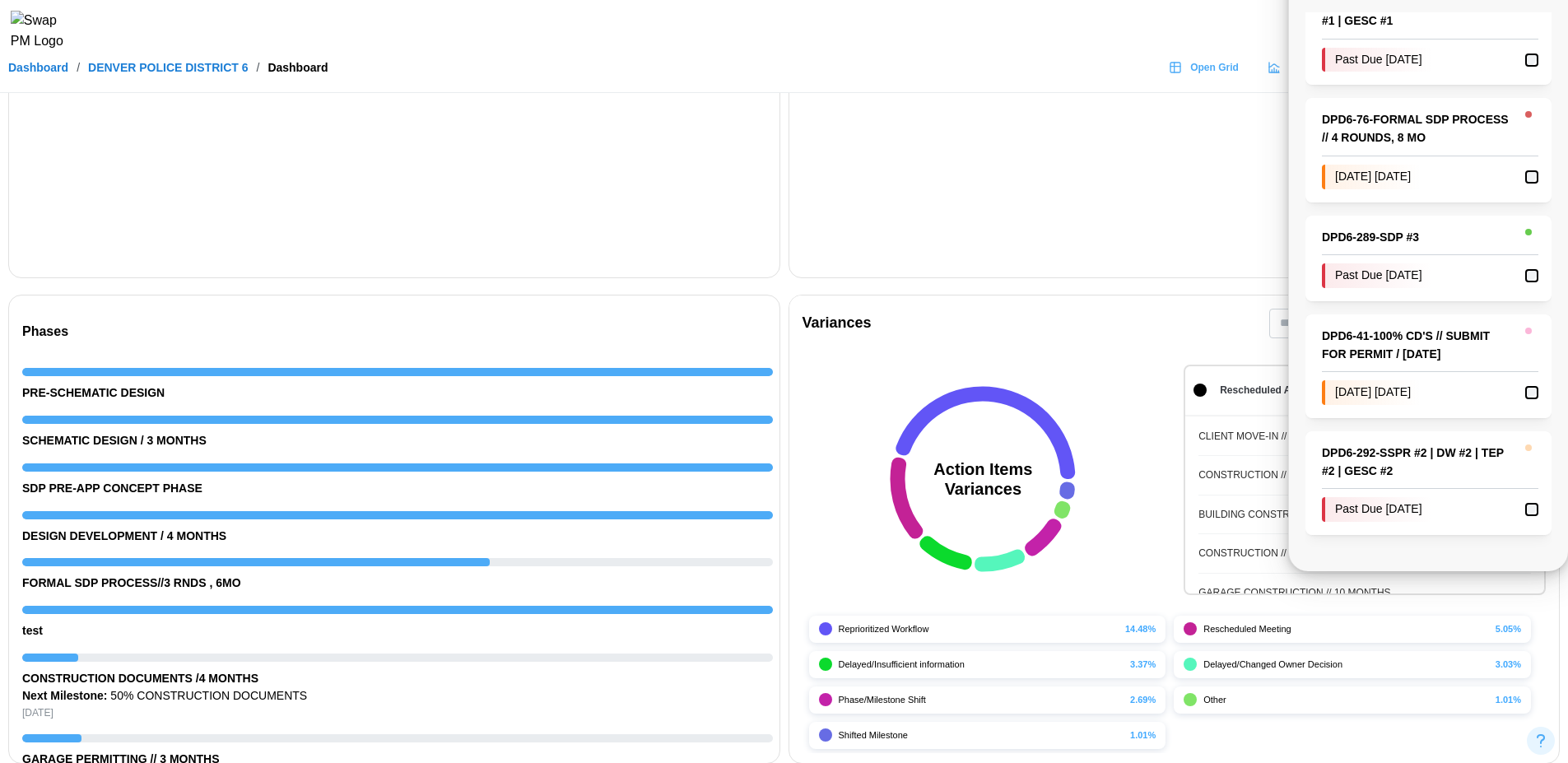
click at [934, 215] on div "No announcements yet." at bounding box center [1174, 124] width 744 height 241
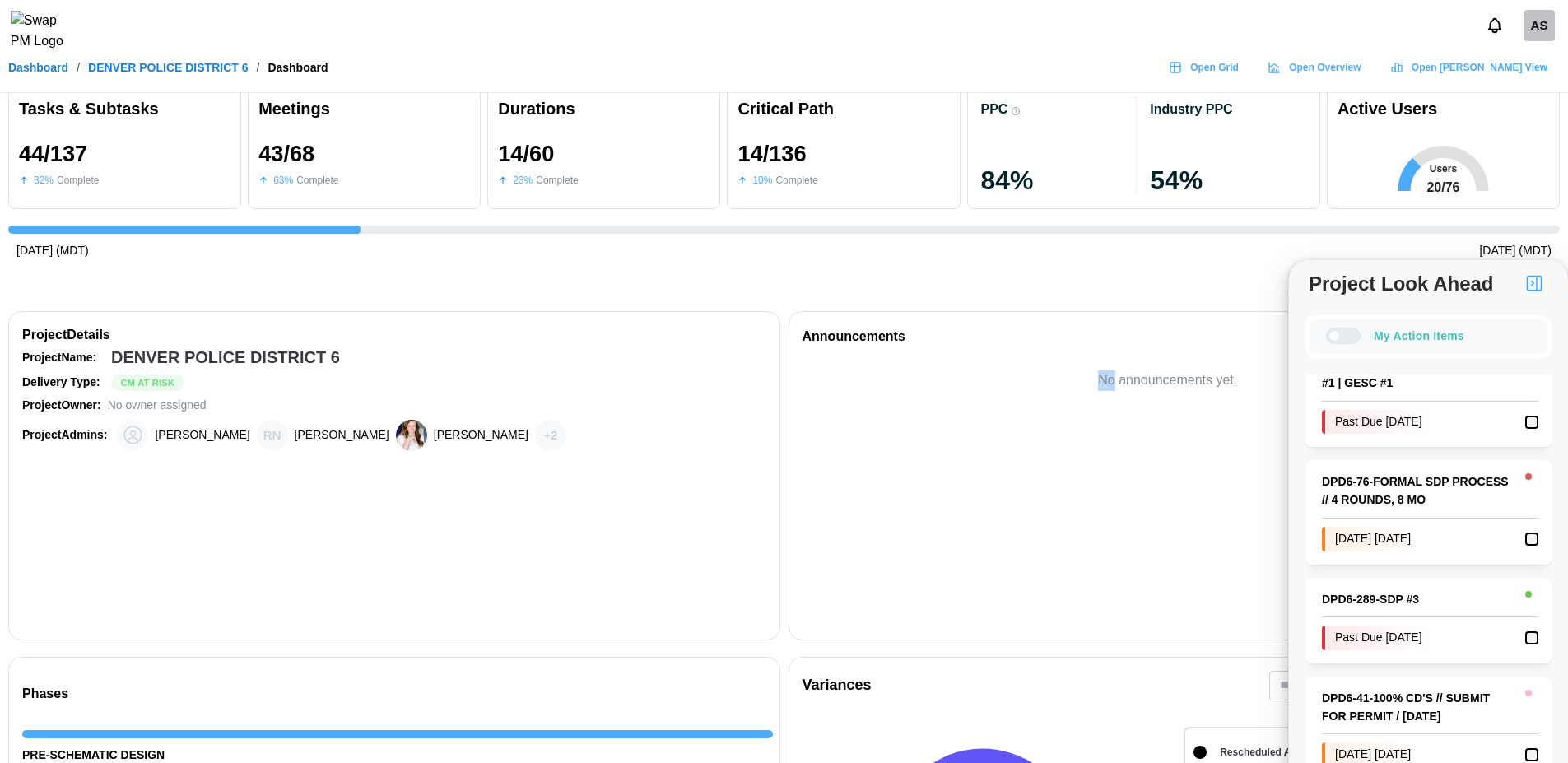
scroll to position [0, 0]
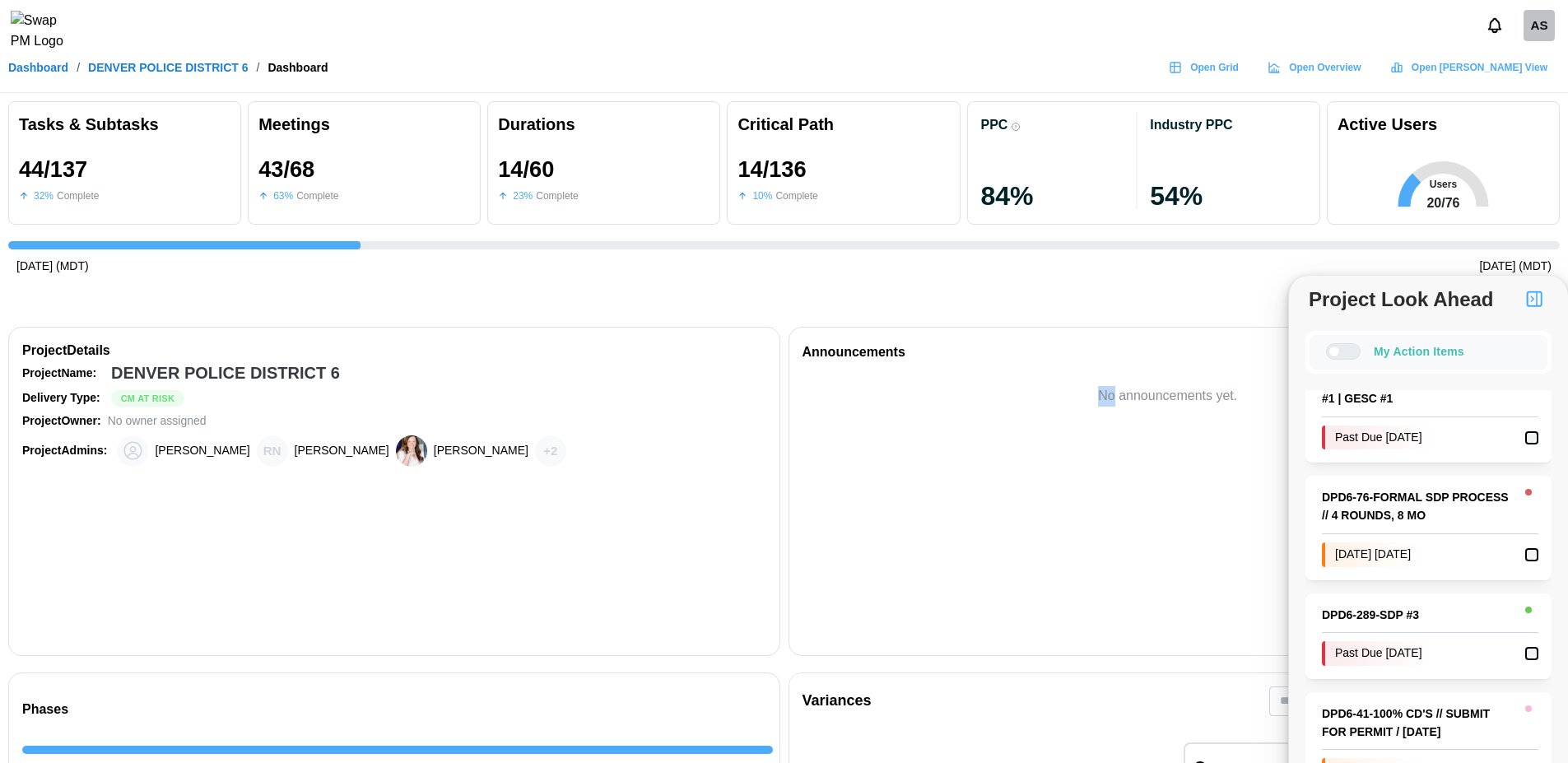
click at [1337, 352] on div at bounding box center [1334, 352] width 12 height 12
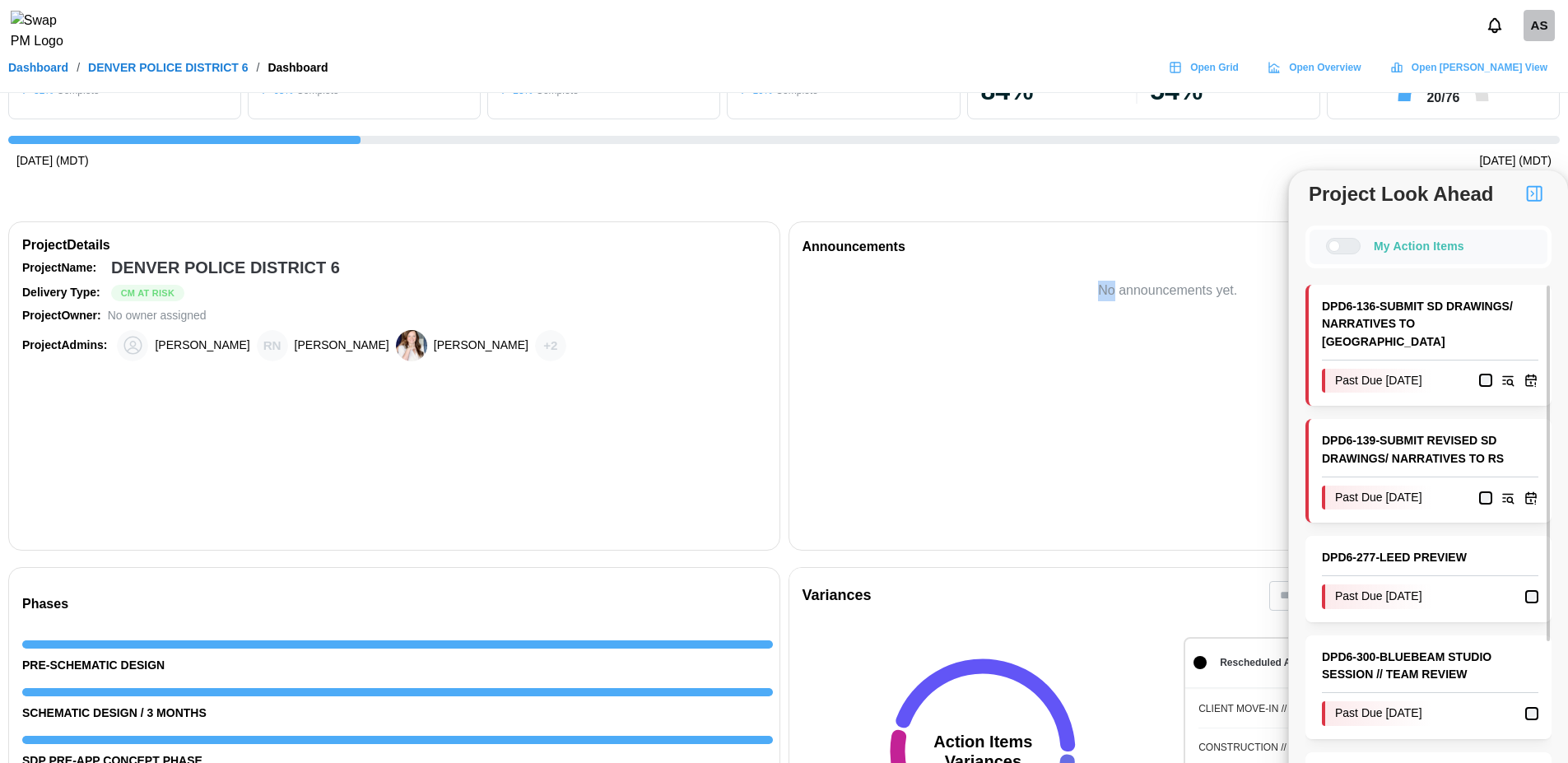
scroll to position [101, 0]
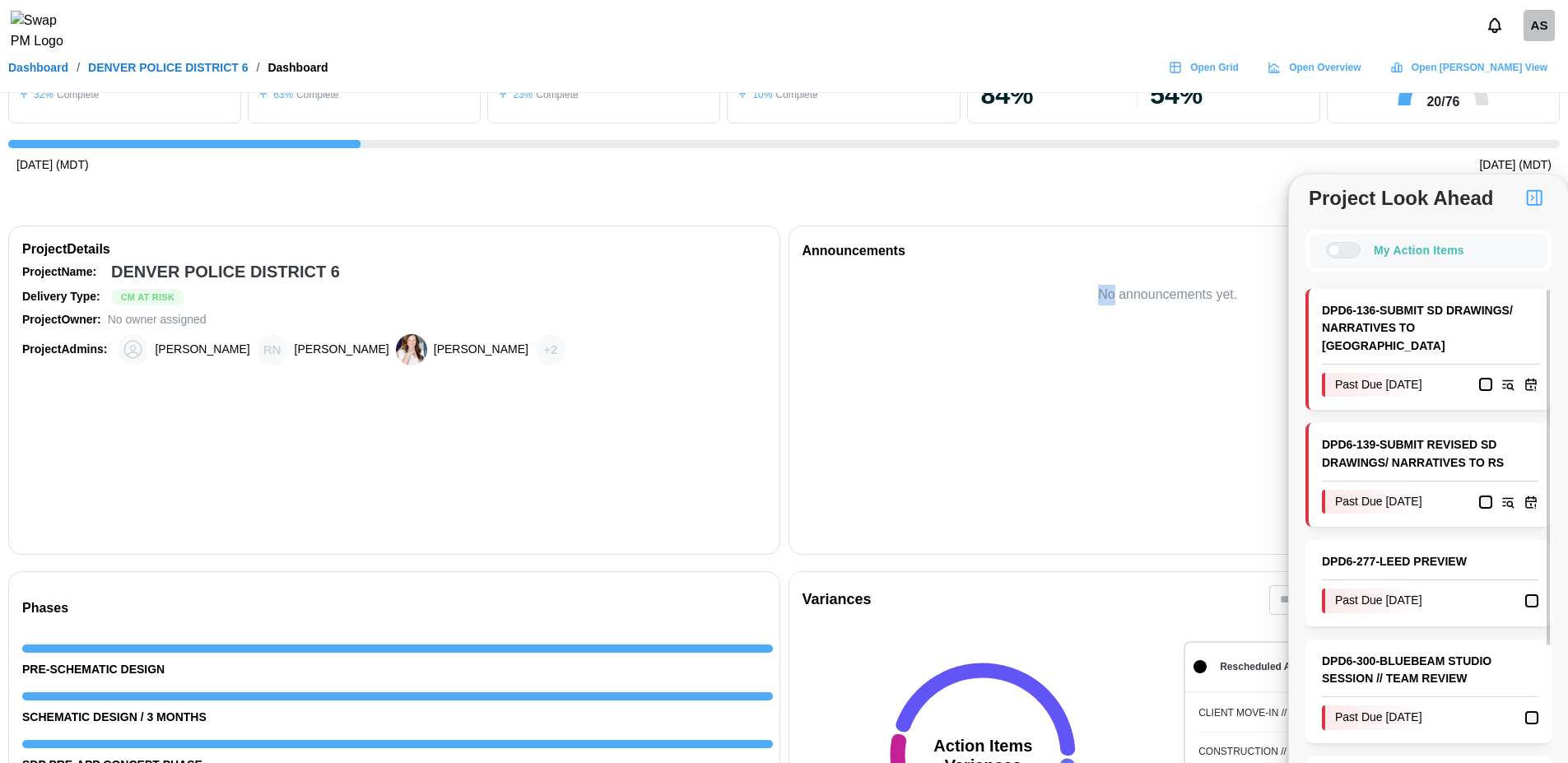
click at [1340, 254] on div at bounding box center [1334, 250] width 12 height 12
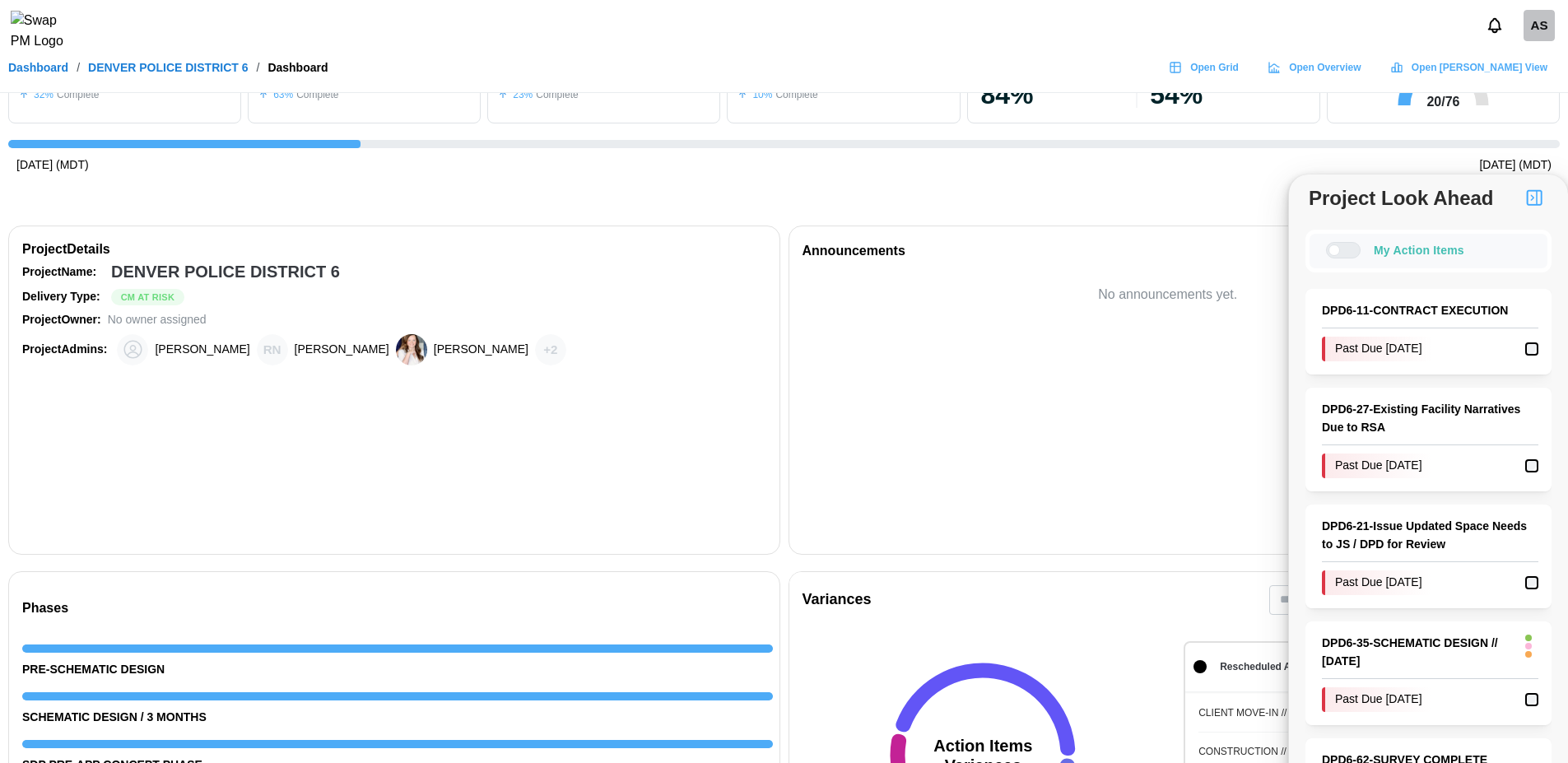
click at [1072, 357] on div "No announcements yet." at bounding box center [1174, 401] width 744 height 241
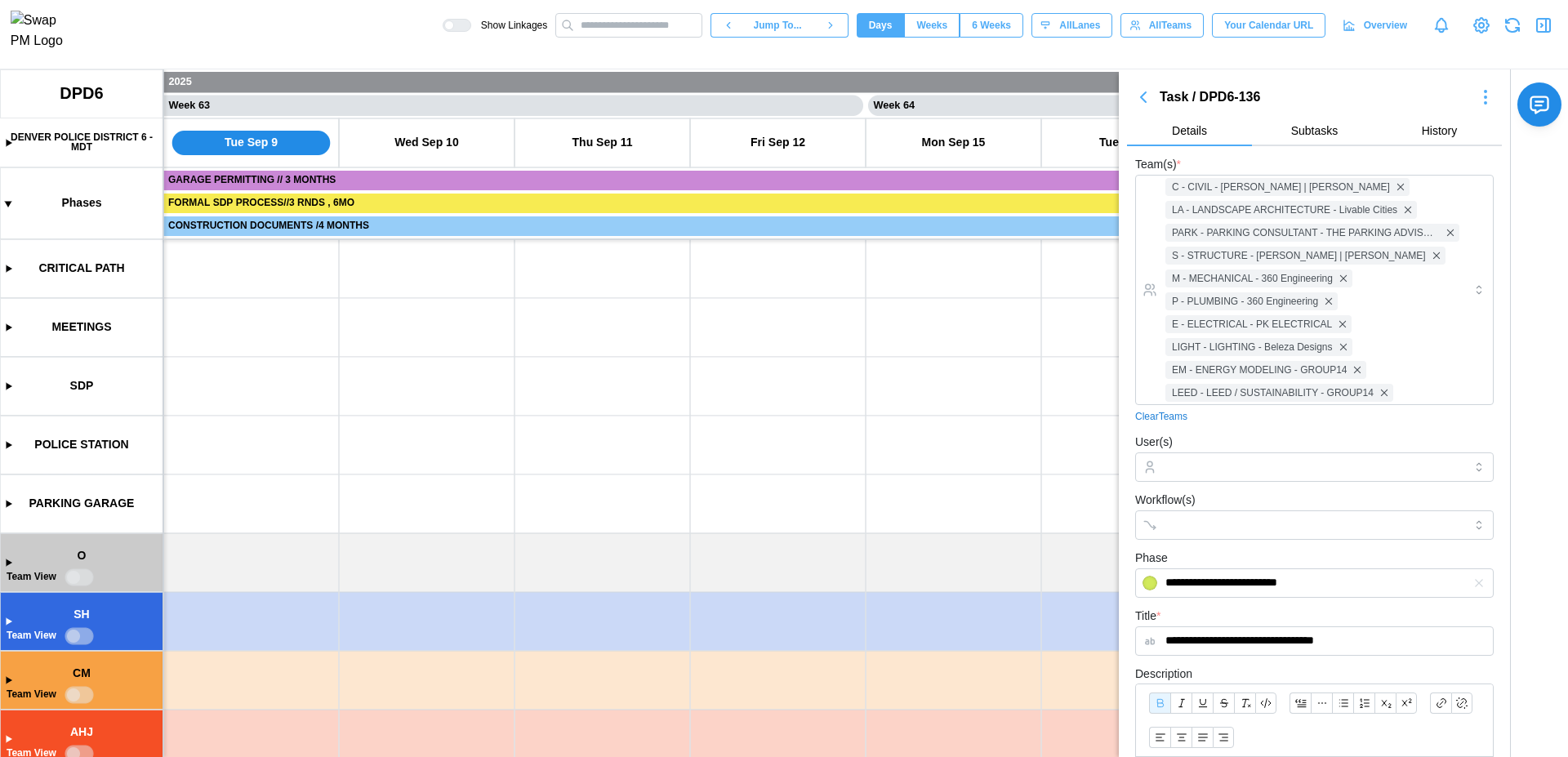
click at [894, 341] on canvas at bounding box center [784, 413] width 1568 height 688
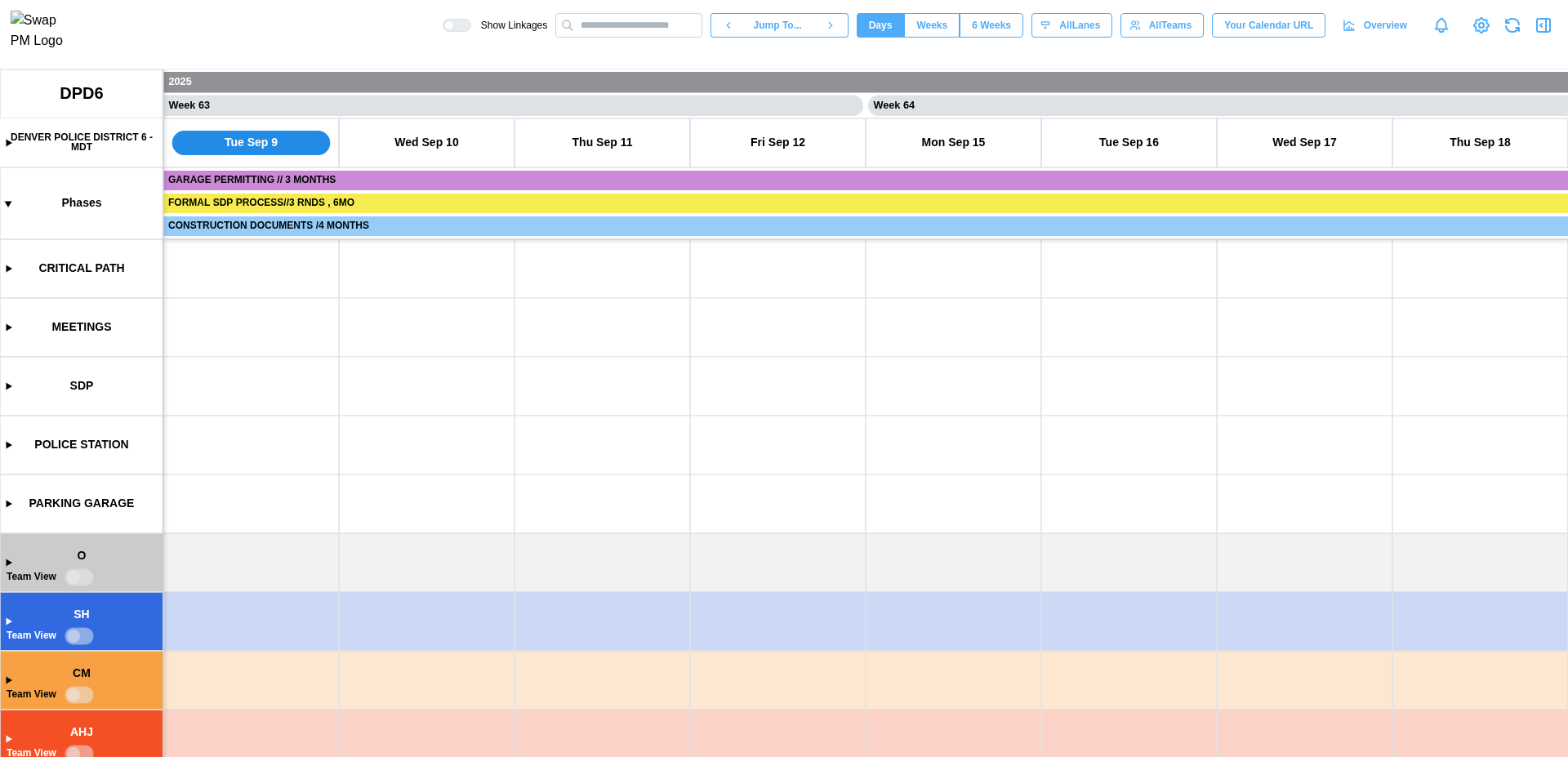
scroll to position [0, 54610]
